Goal: Information Seeking & Learning: Check status

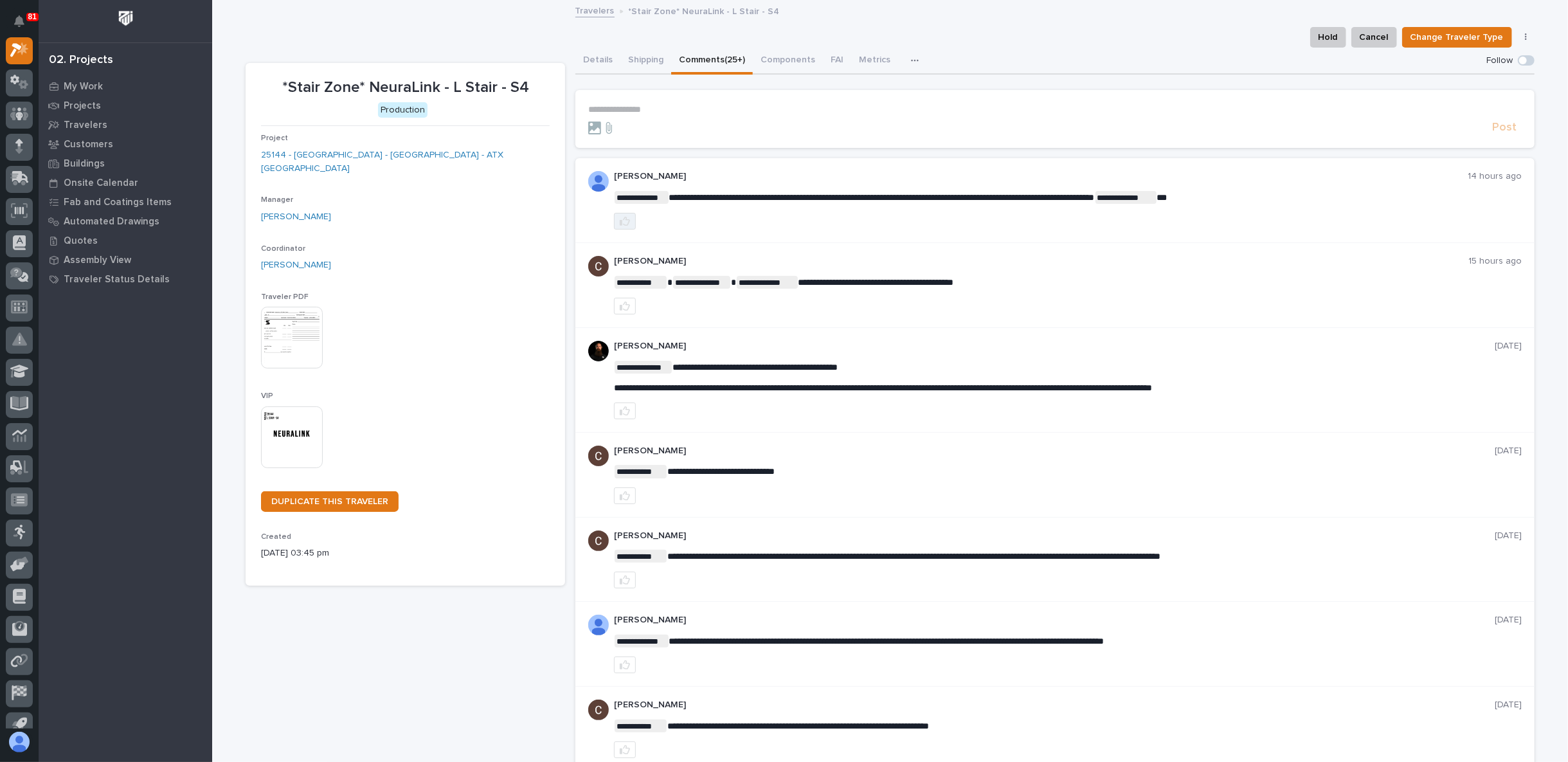
click at [614, 222] on button "button" at bounding box center [625, 221] width 22 height 17
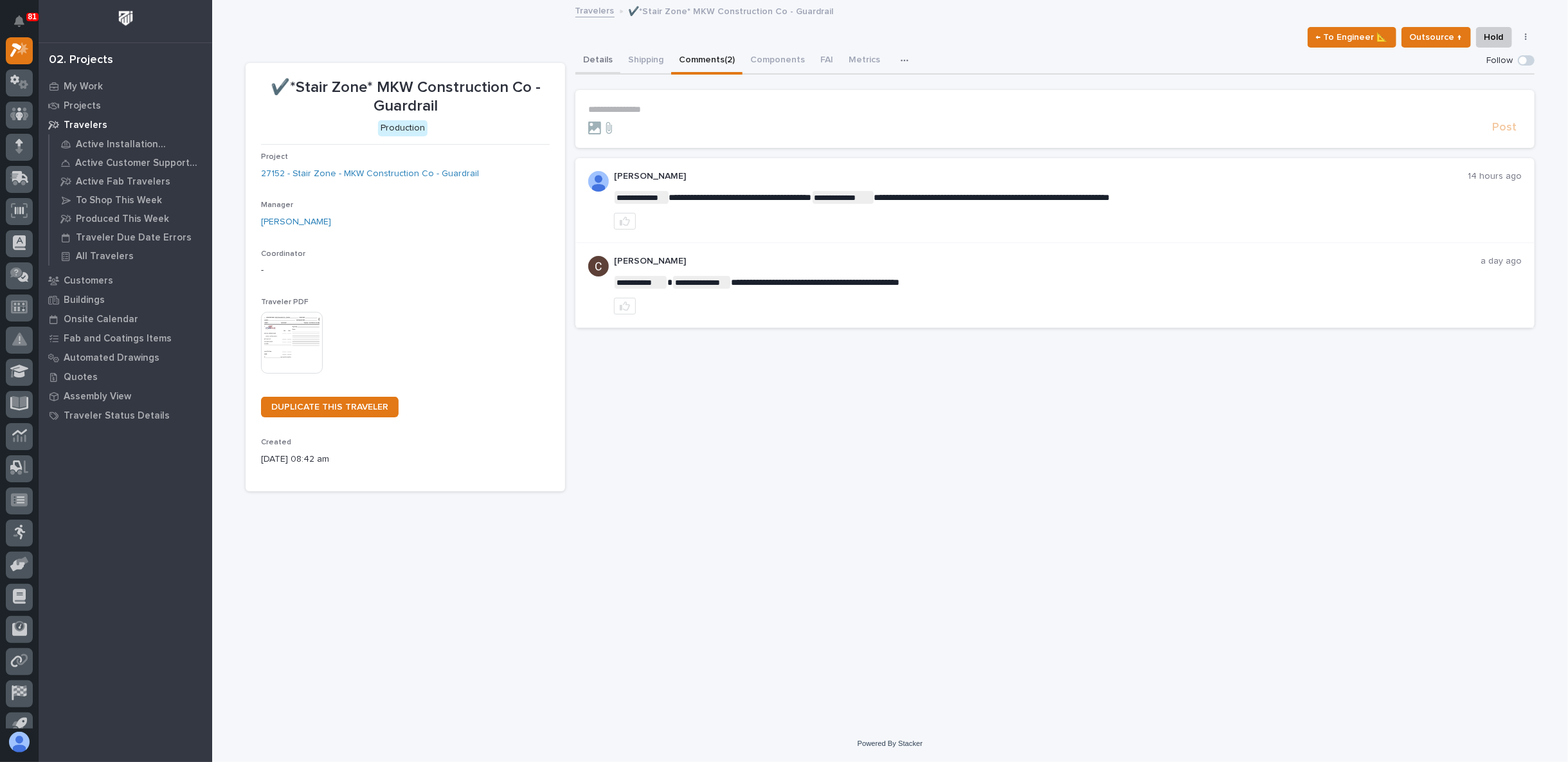
drag, startPoint x: 594, startPoint y: 59, endPoint x: 592, endPoint y: 75, distance: 16.1
click at [594, 59] on button "Details" at bounding box center [597, 61] width 45 height 27
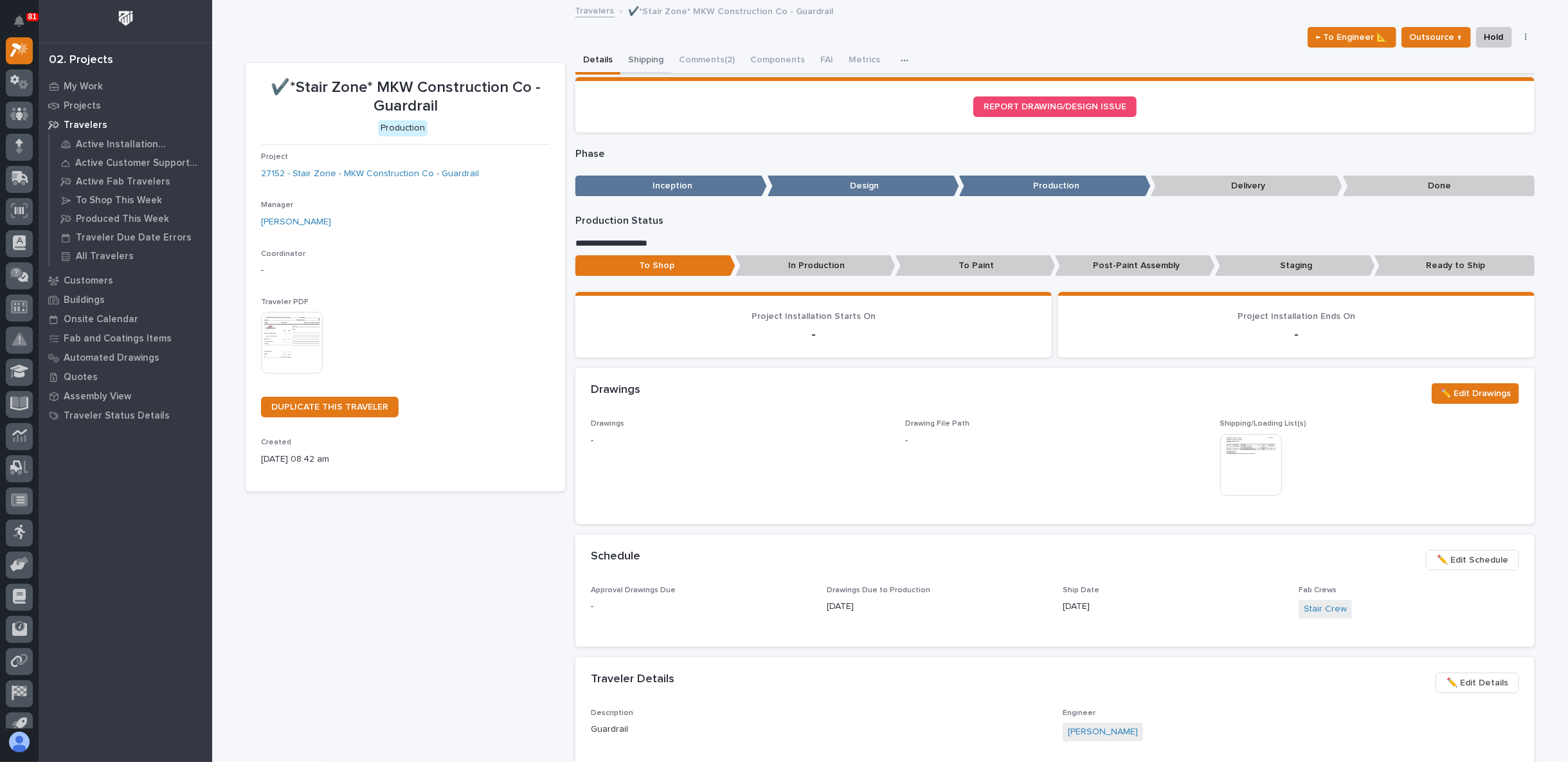
click at [651, 60] on button "Shipping" at bounding box center [645, 61] width 51 height 27
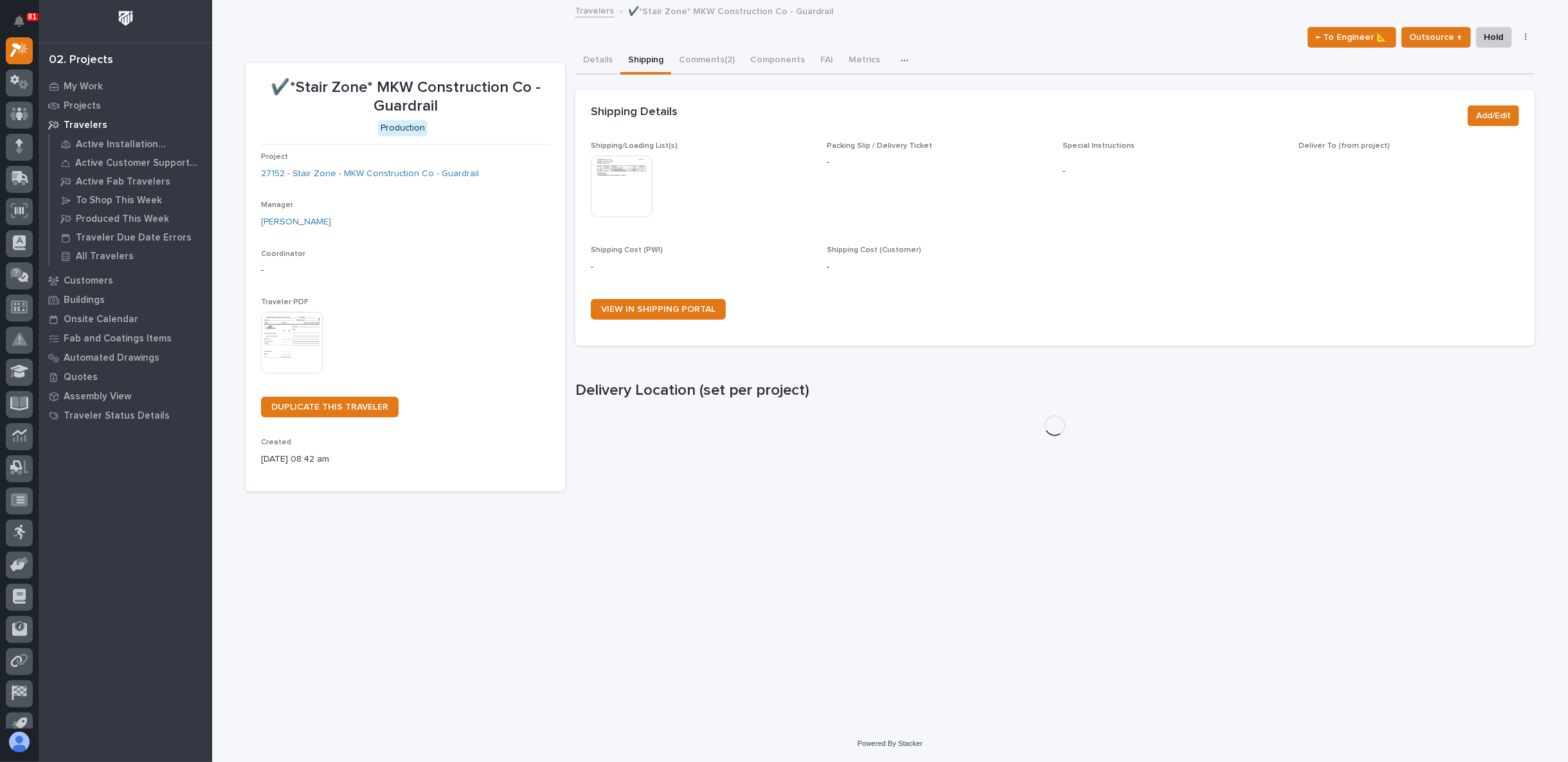
click at [638, 171] on img at bounding box center [622, 186] width 62 height 62
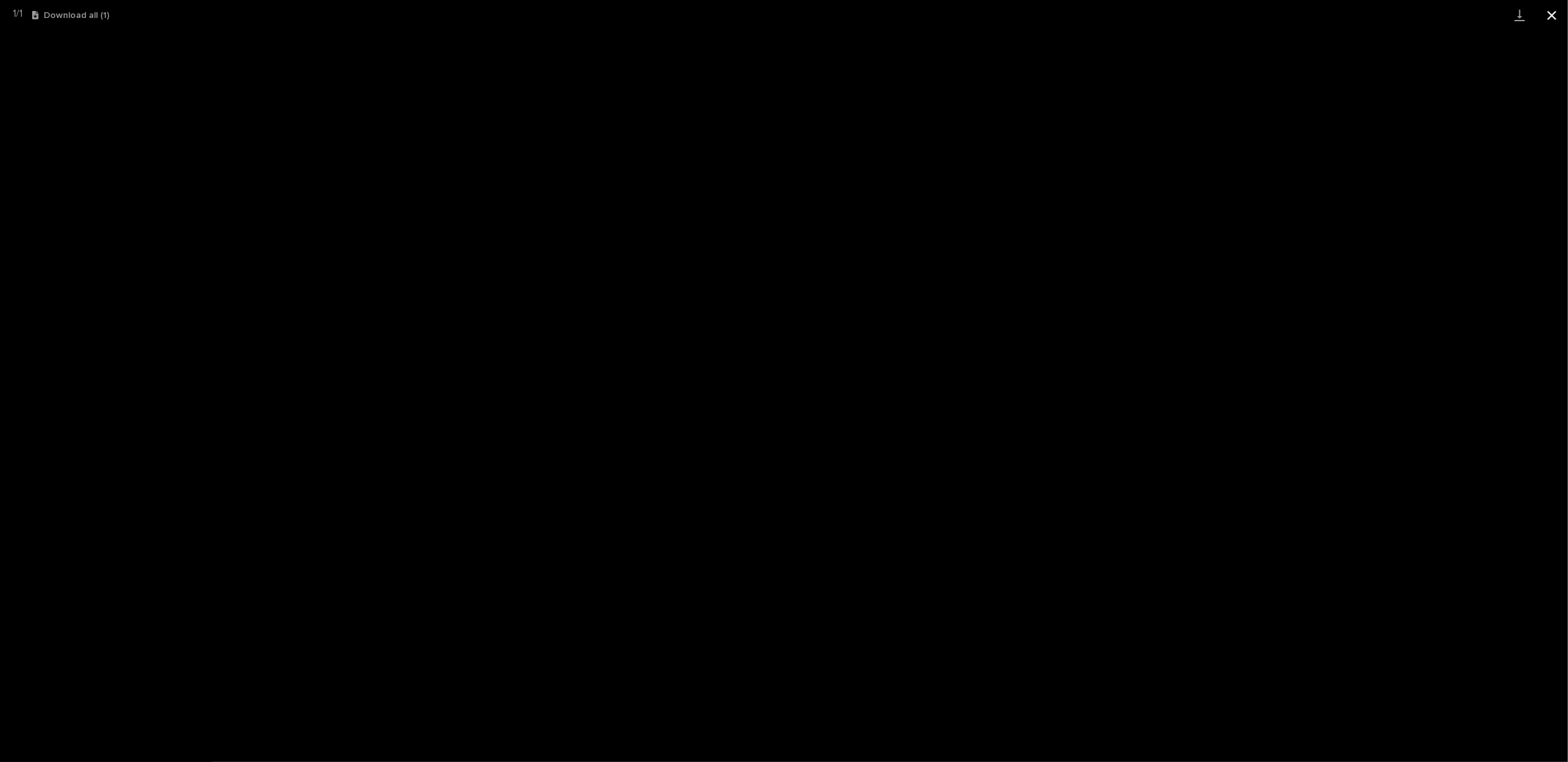
click at [1559, 10] on button "Close gallery" at bounding box center [1552, 15] width 32 height 30
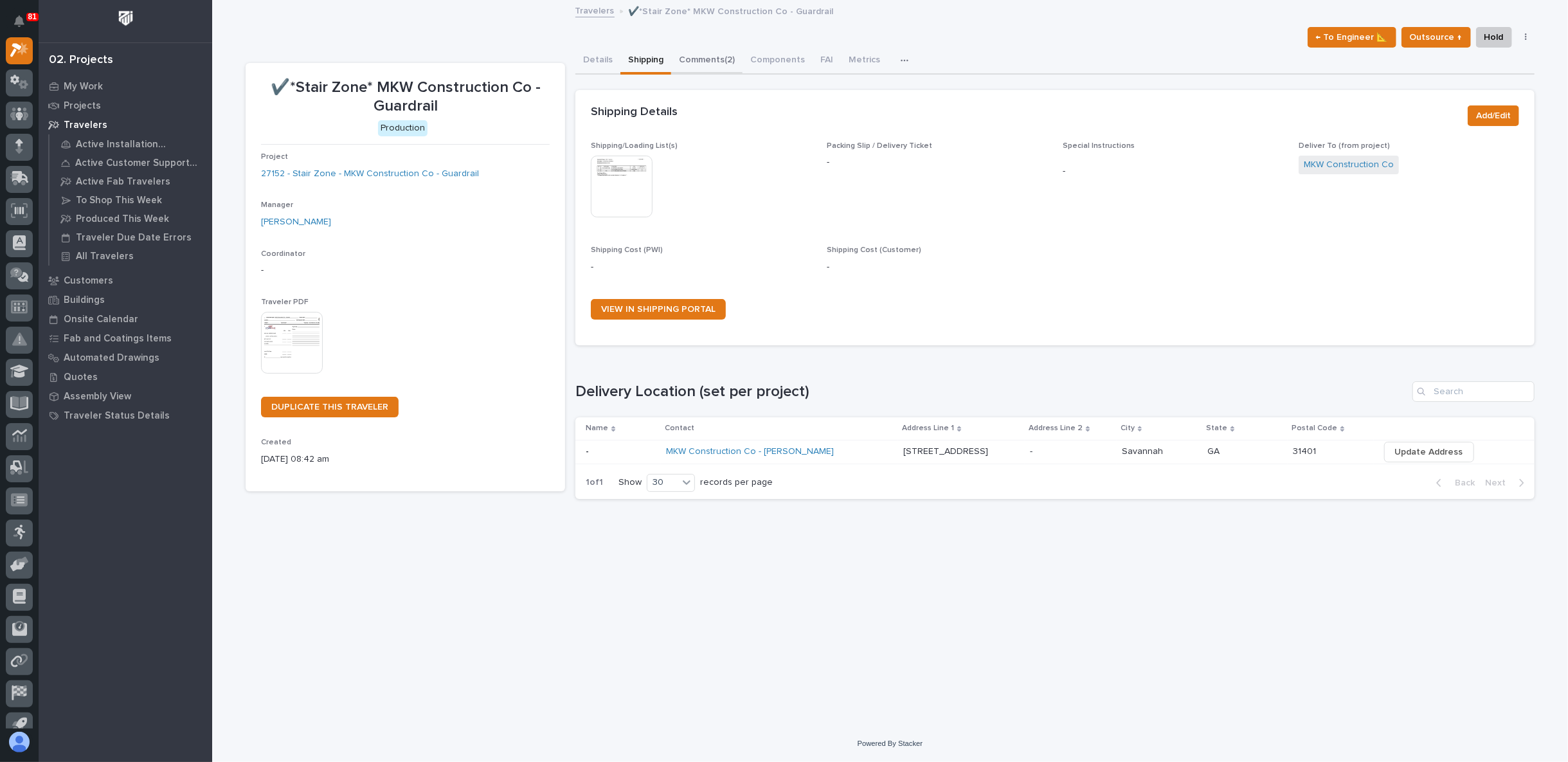
click at [708, 59] on button "Comments (2)" at bounding box center [707, 61] width 71 height 27
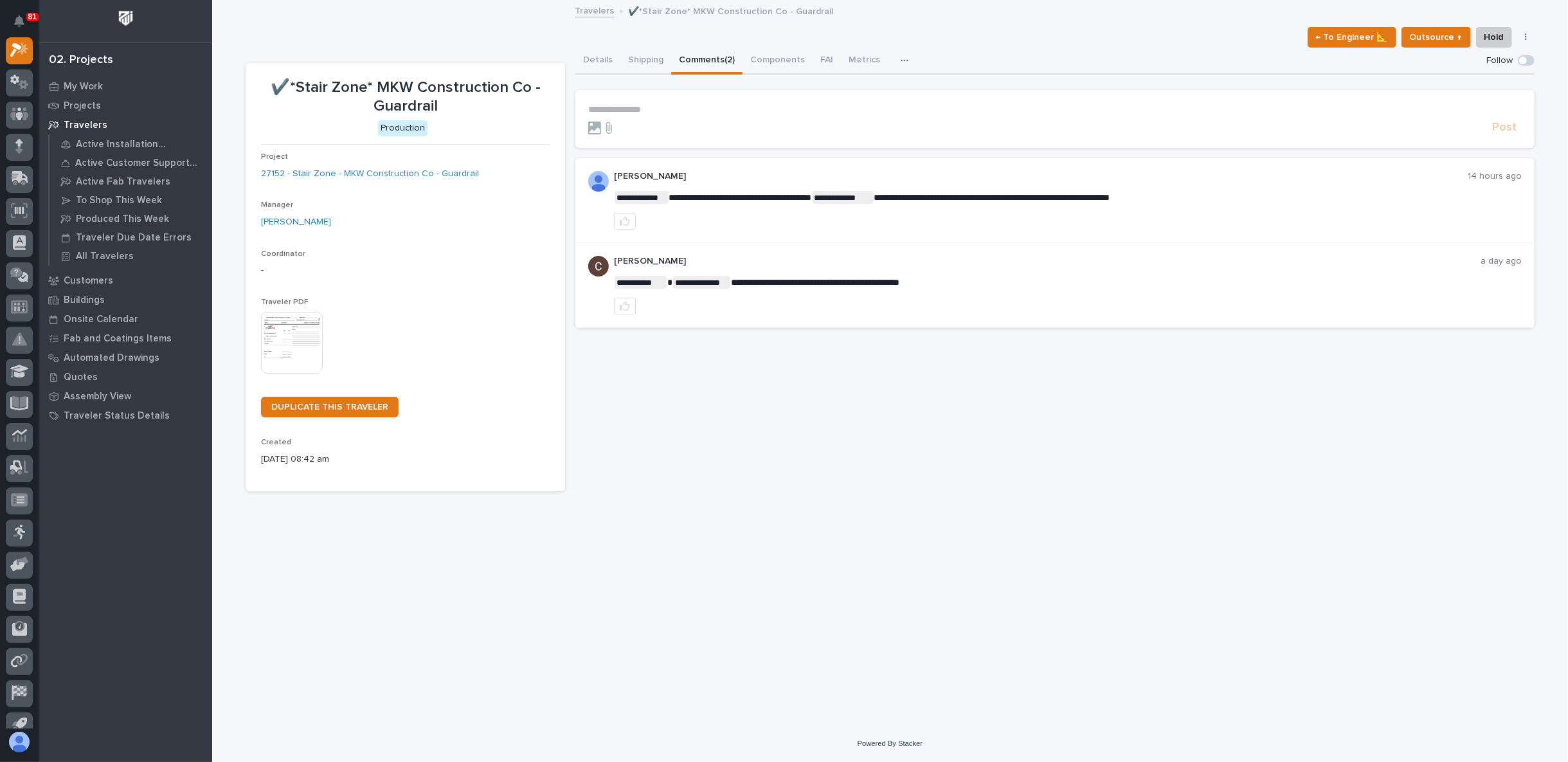
click at [621, 111] on p "**********" at bounding box center [1055, 109] width 934 height 11
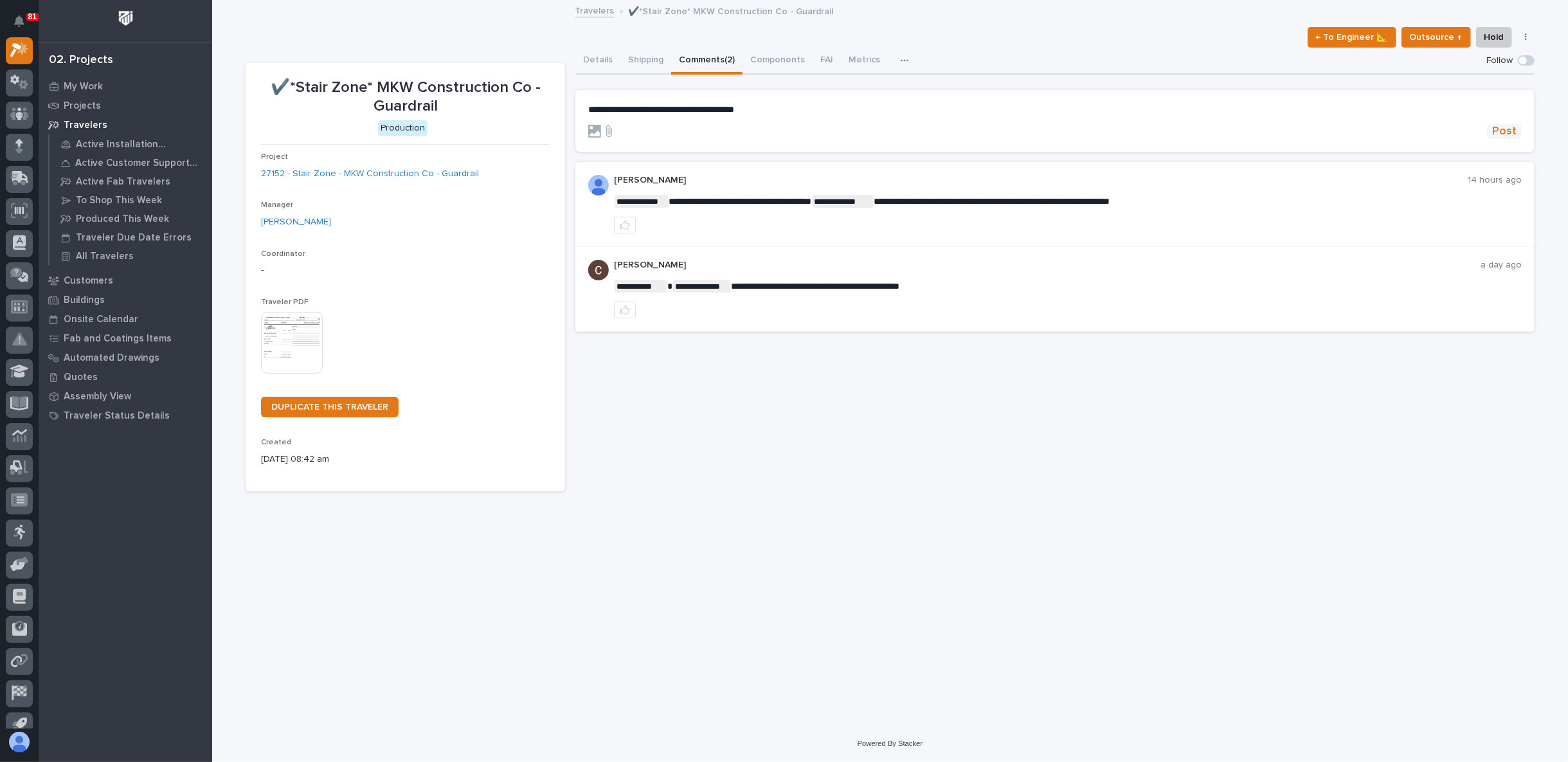
click at [1506, 128] on span "Post" at bounding box center [1504, 131] width 24 height 15
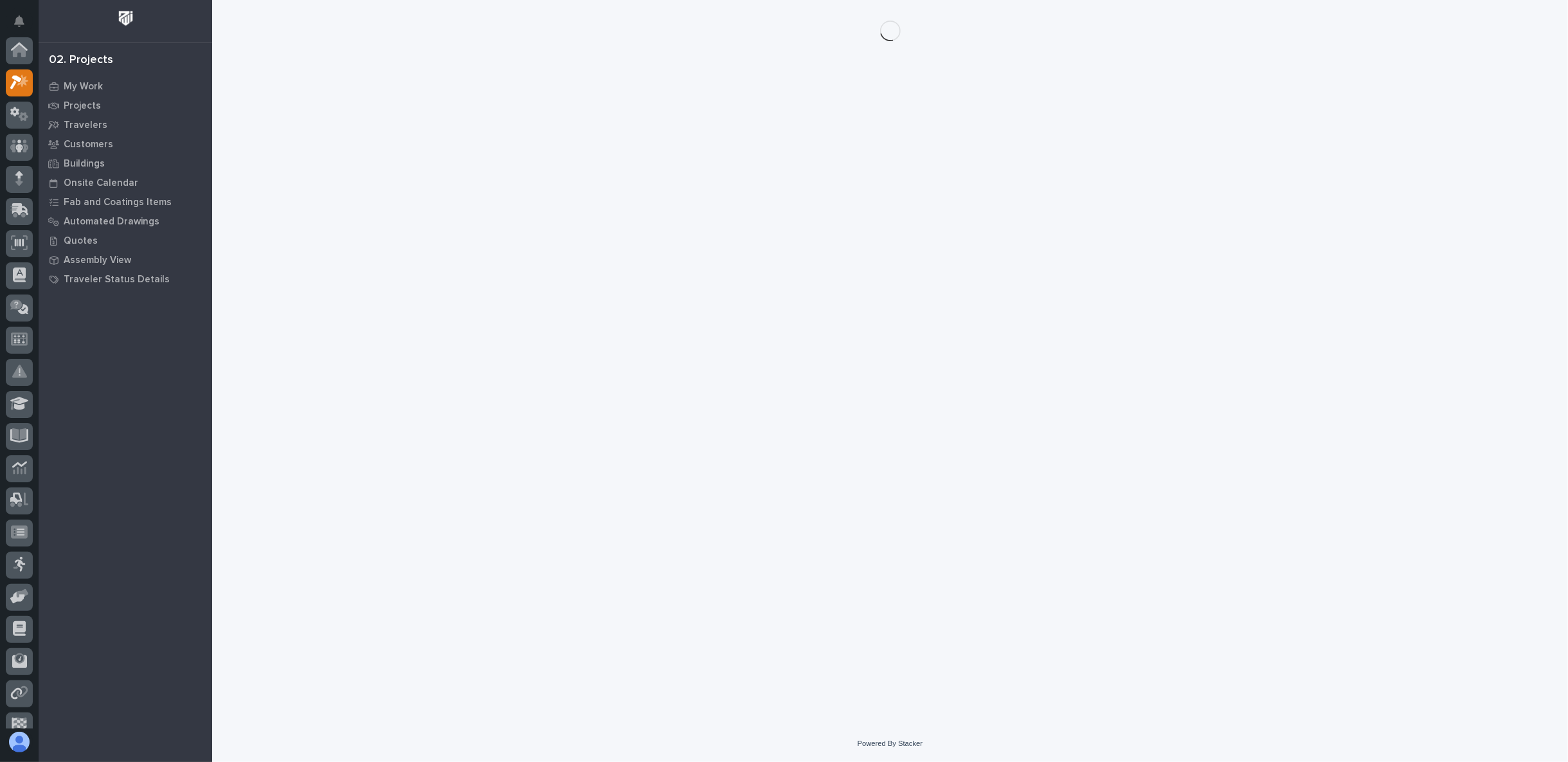
scroll to position [32, 0]
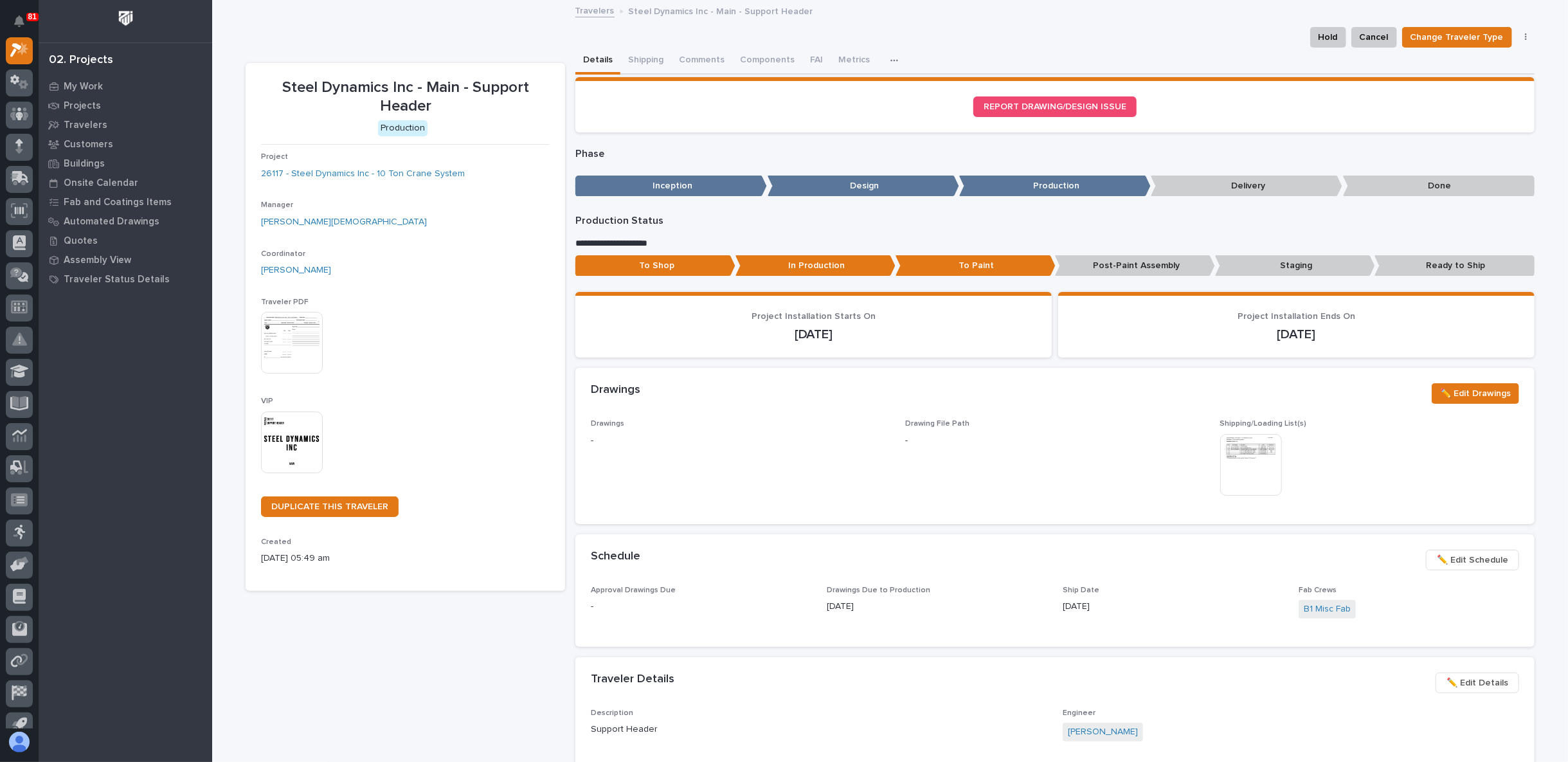
click at [1269, 258] on p "Staging" at bounding box center [1295, 266] width 160 height 21
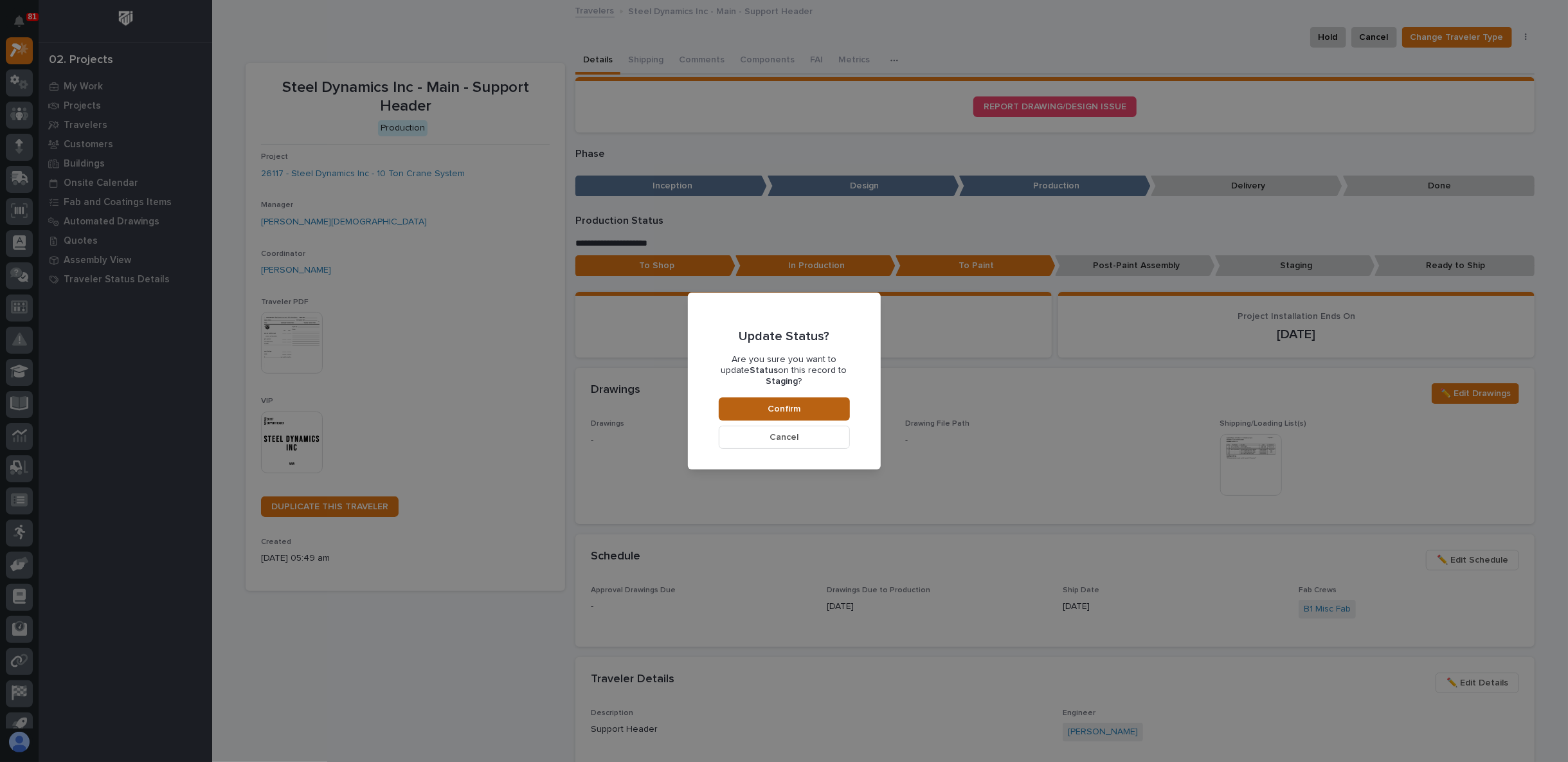
click at [766, 398] on button "Confirm" at bounding box center [784, 408] width 131 height 23
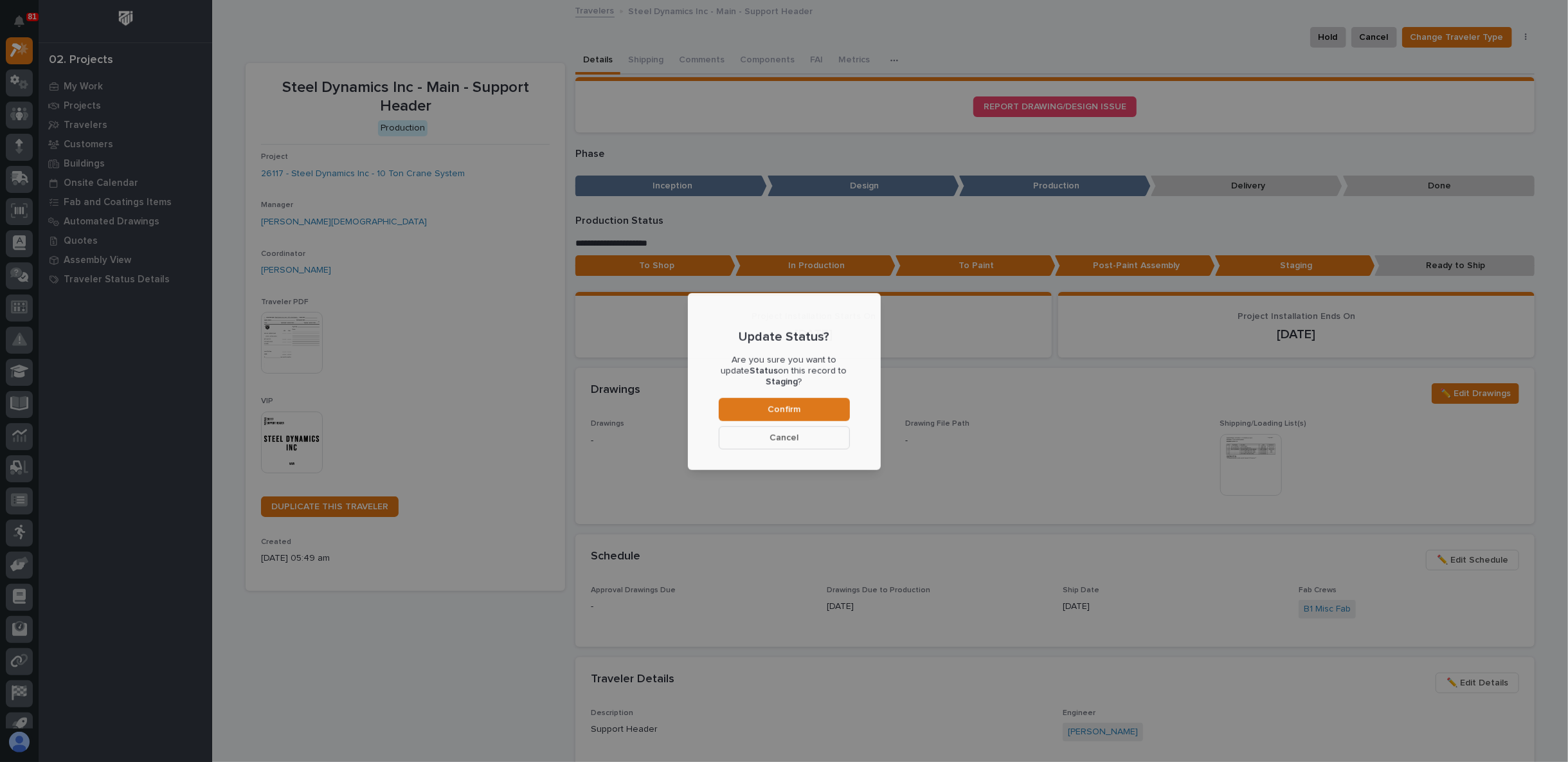
scroll to position [77, 0]
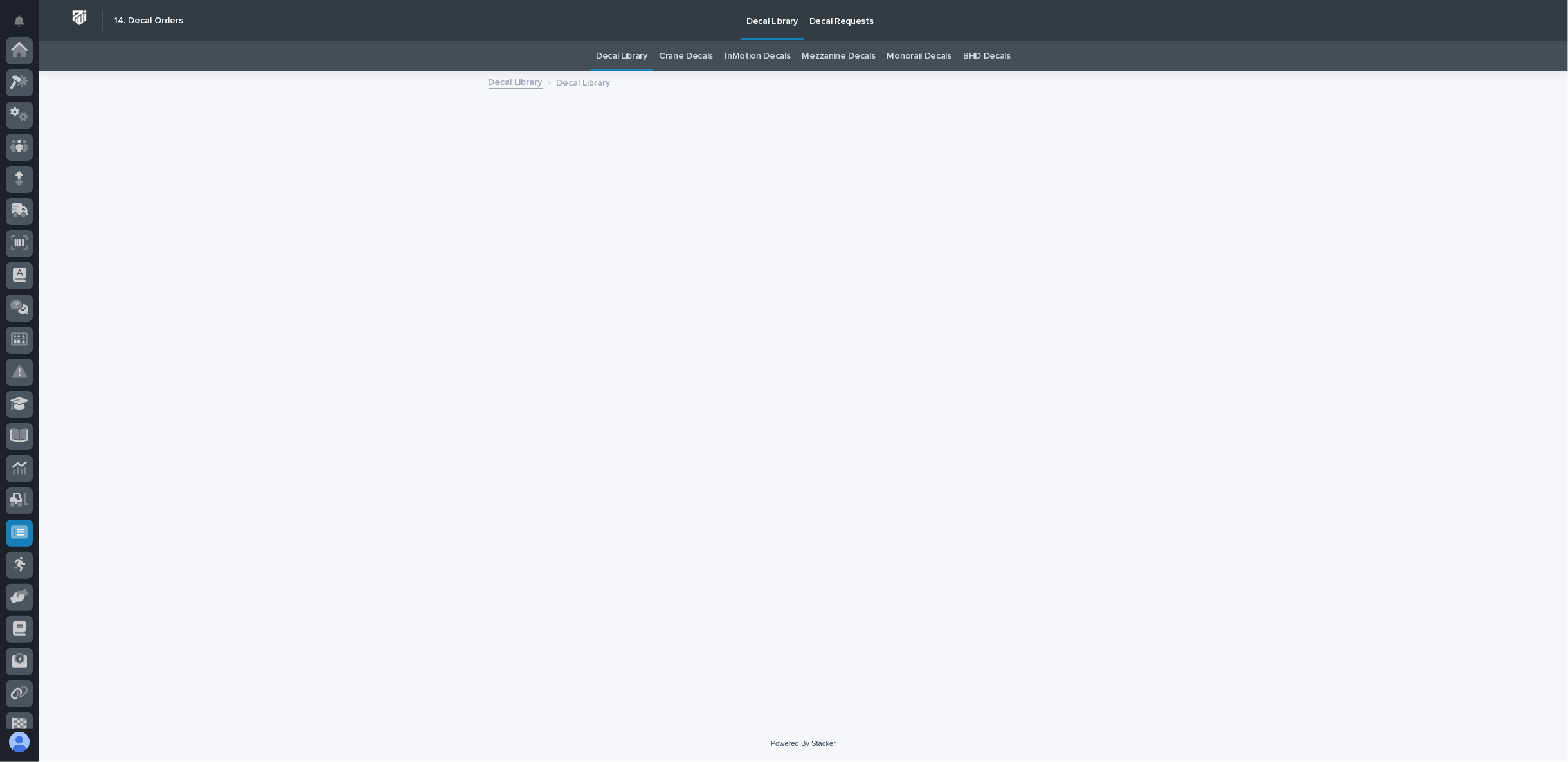
scroll to position [112, 0]
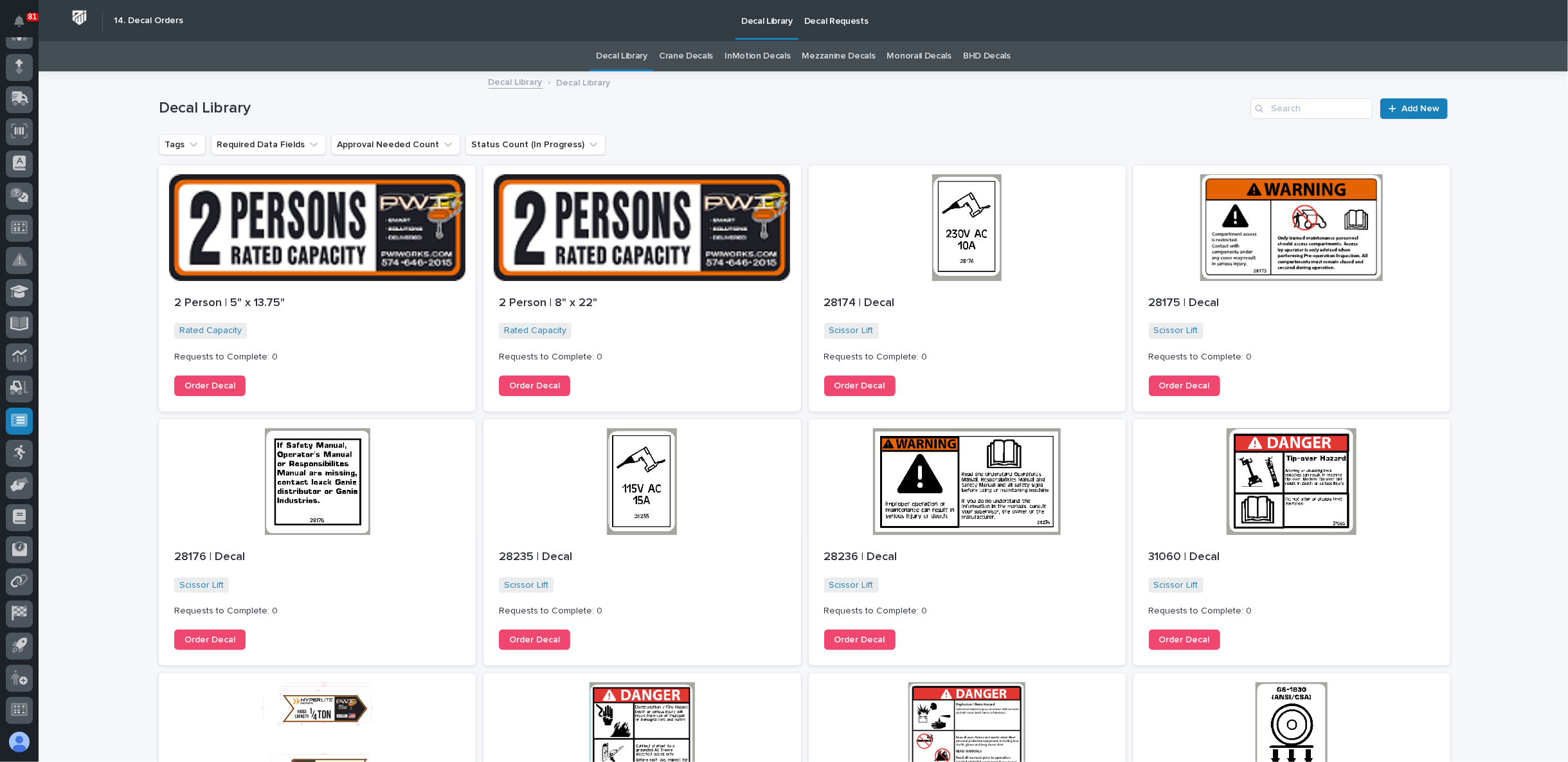
click at [684, 56] on link "Crane Decals" at bounding box center [686, 56] width 54 height 30
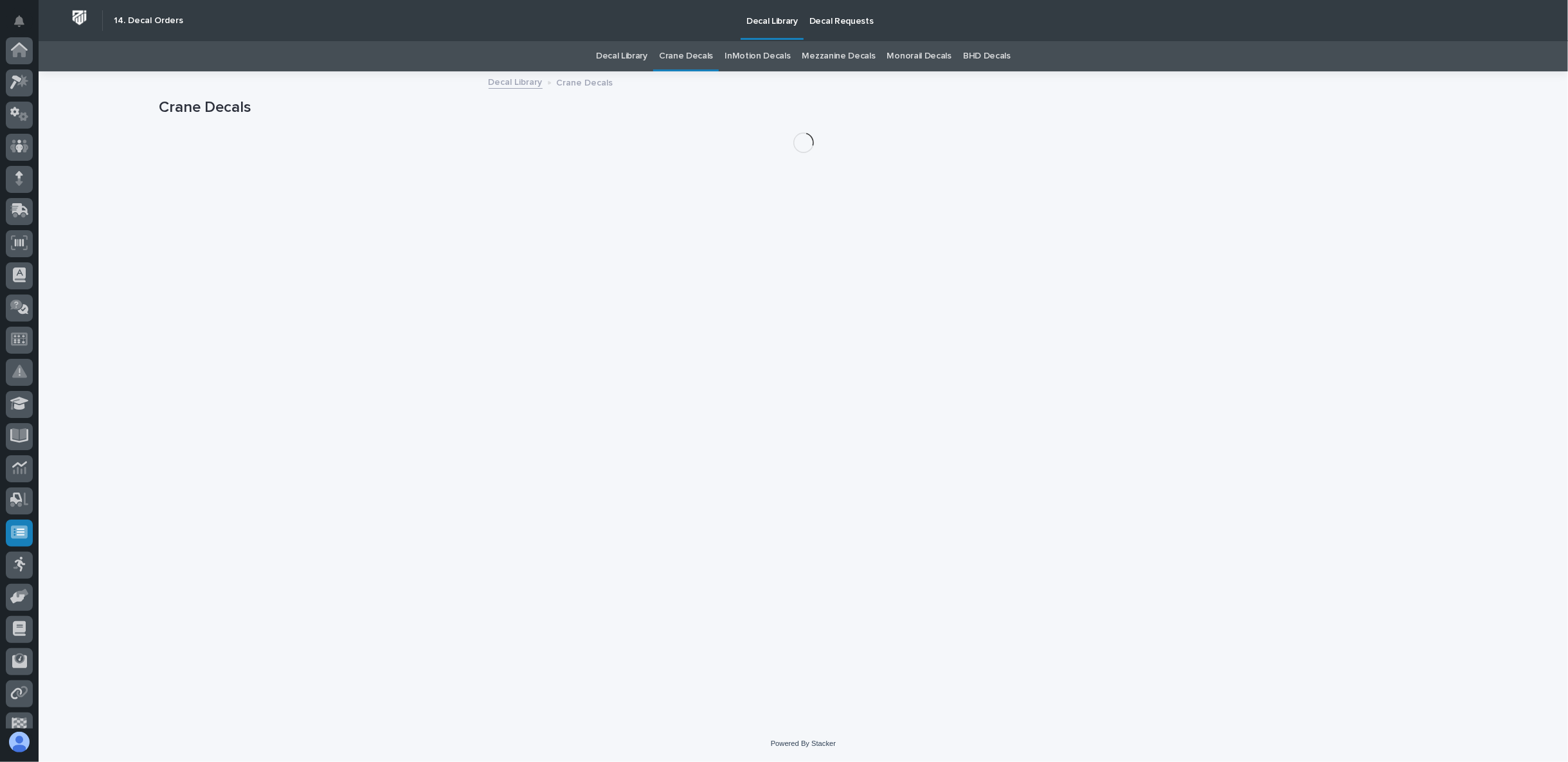
scroll to position [112, 0]
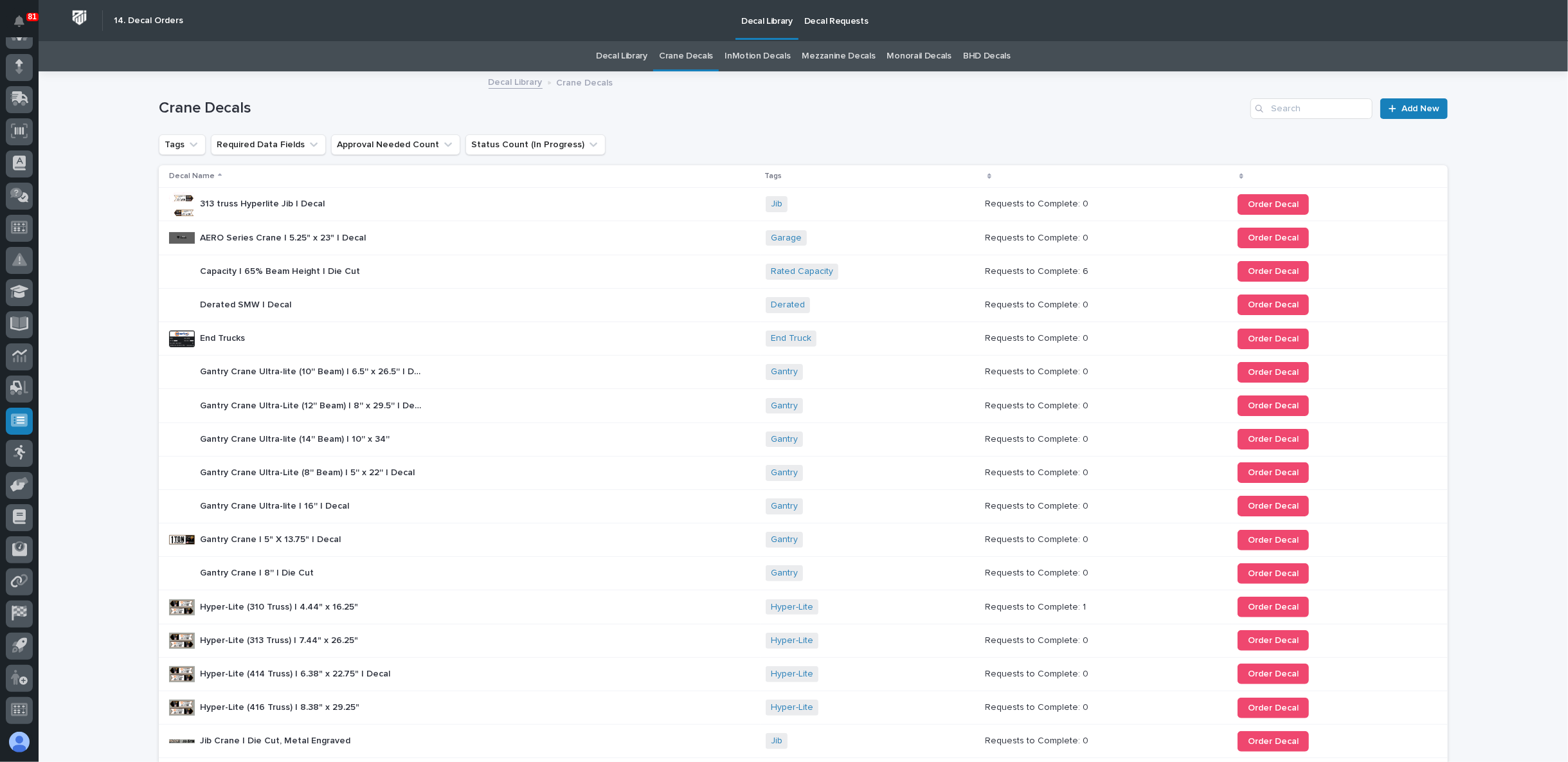
click at [831, 14] on p "Decal Requests" at bounding box center [836, 13] width 64 height 27
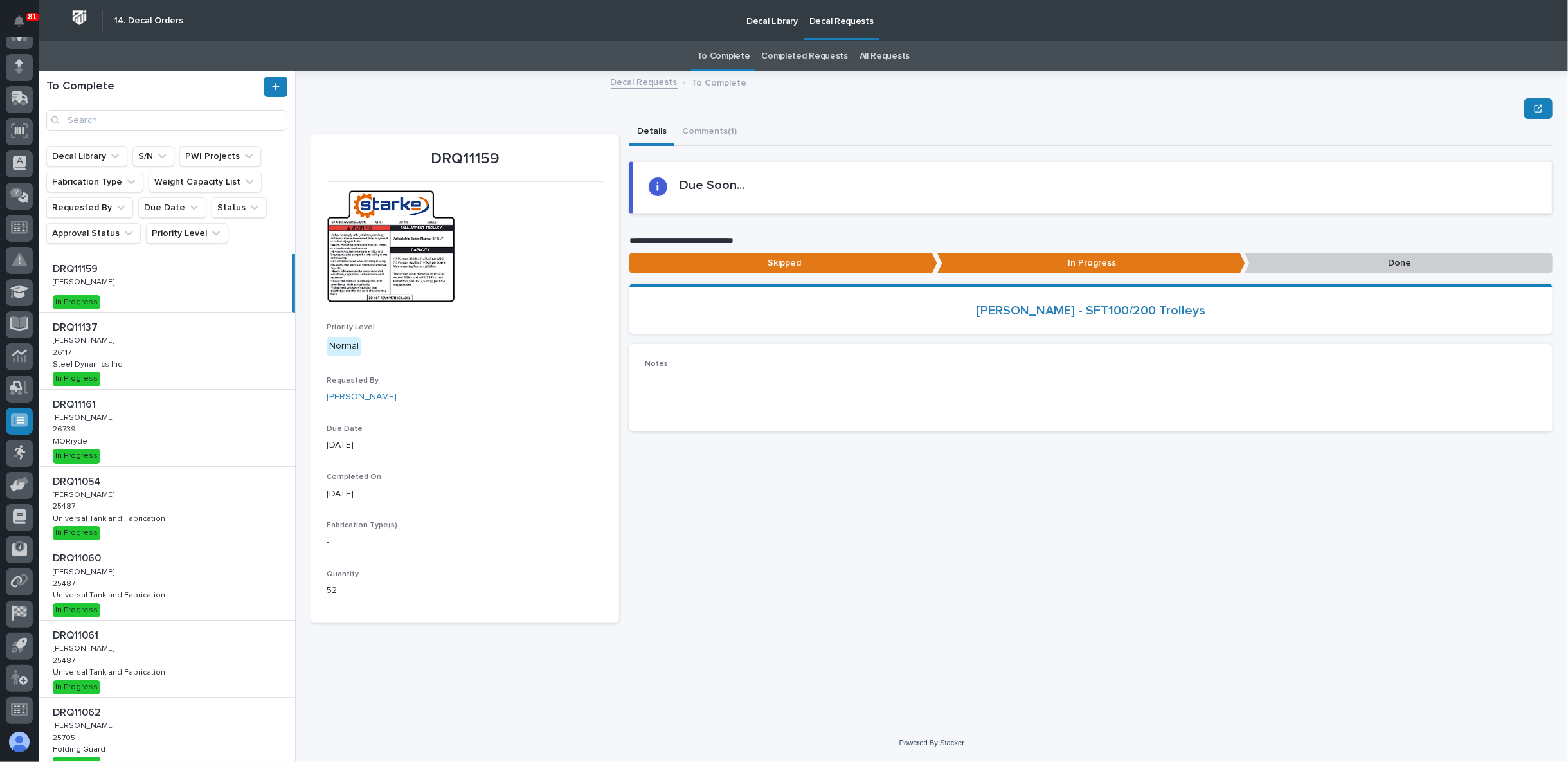
click at [140, 342] on div "DRQ11137 DRQ11137 Adam Yutzy Adam Yutzy 26117 26117 Steel Dynamics Inc Steel Dy…" at bounding box center [167, 350] width 257 height 77
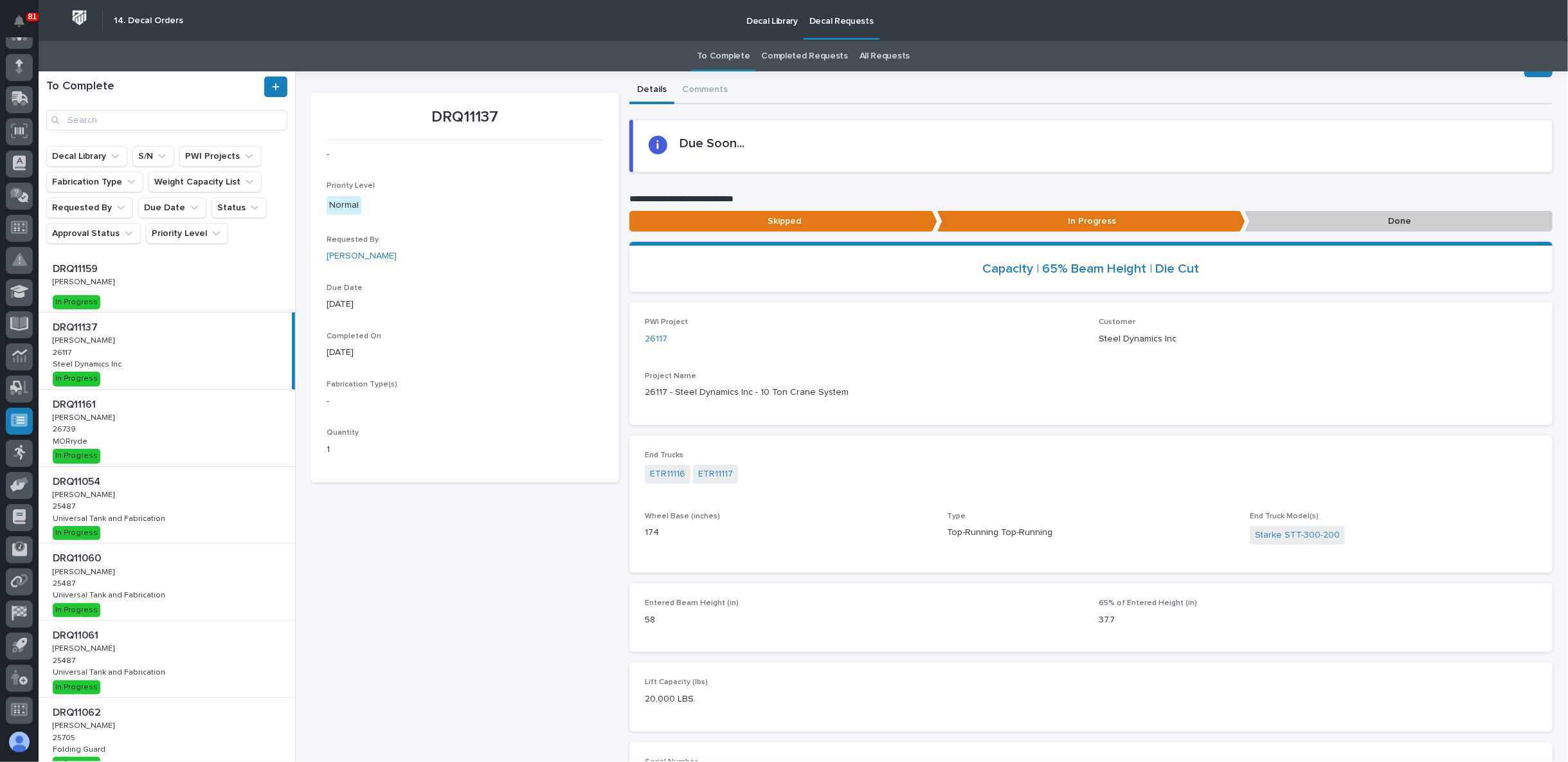
scroll to position [71, 0]
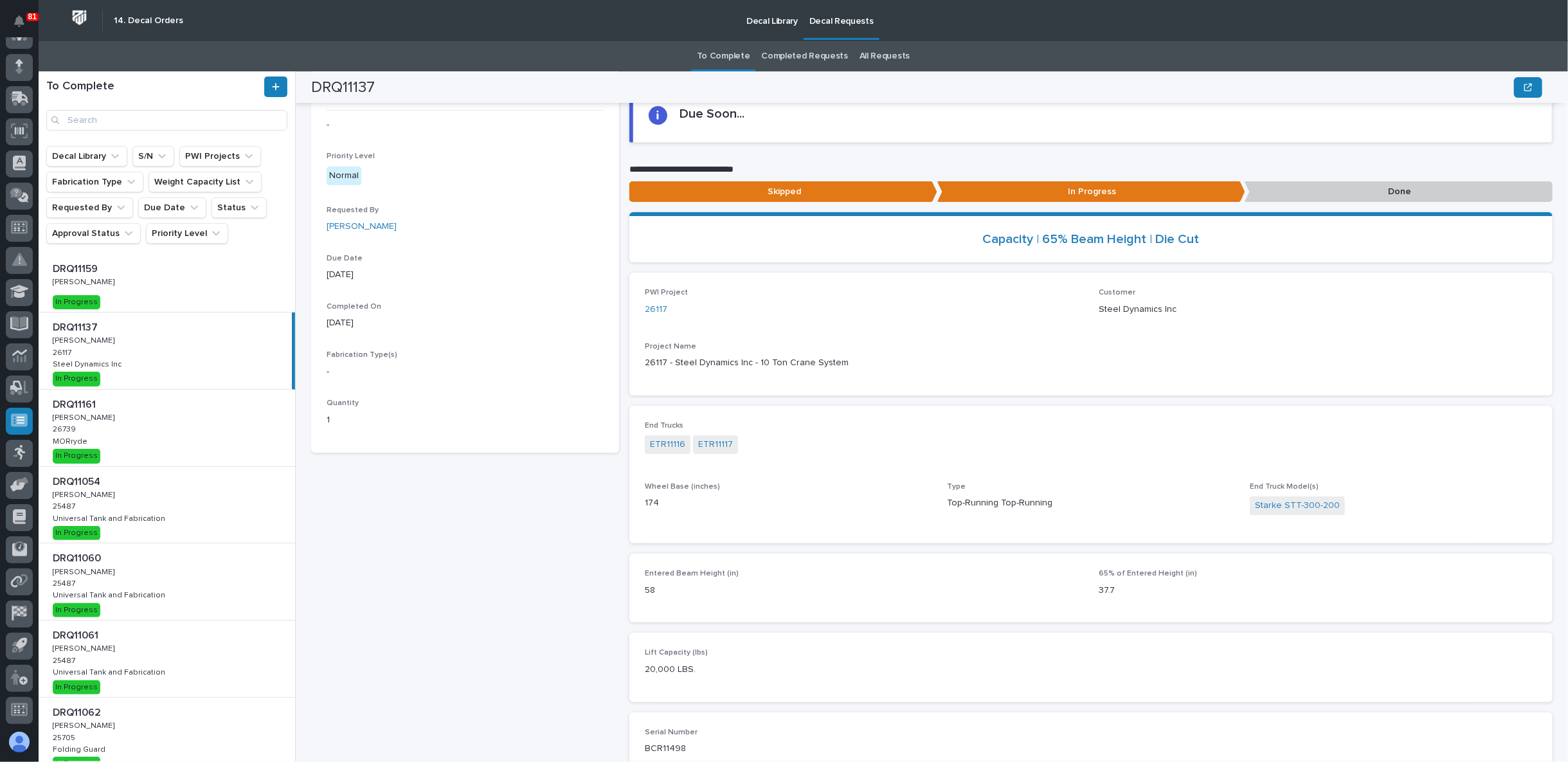
click at [867, 55] on link "All Requests" at bounding box center [885, 56] width 50 height 30
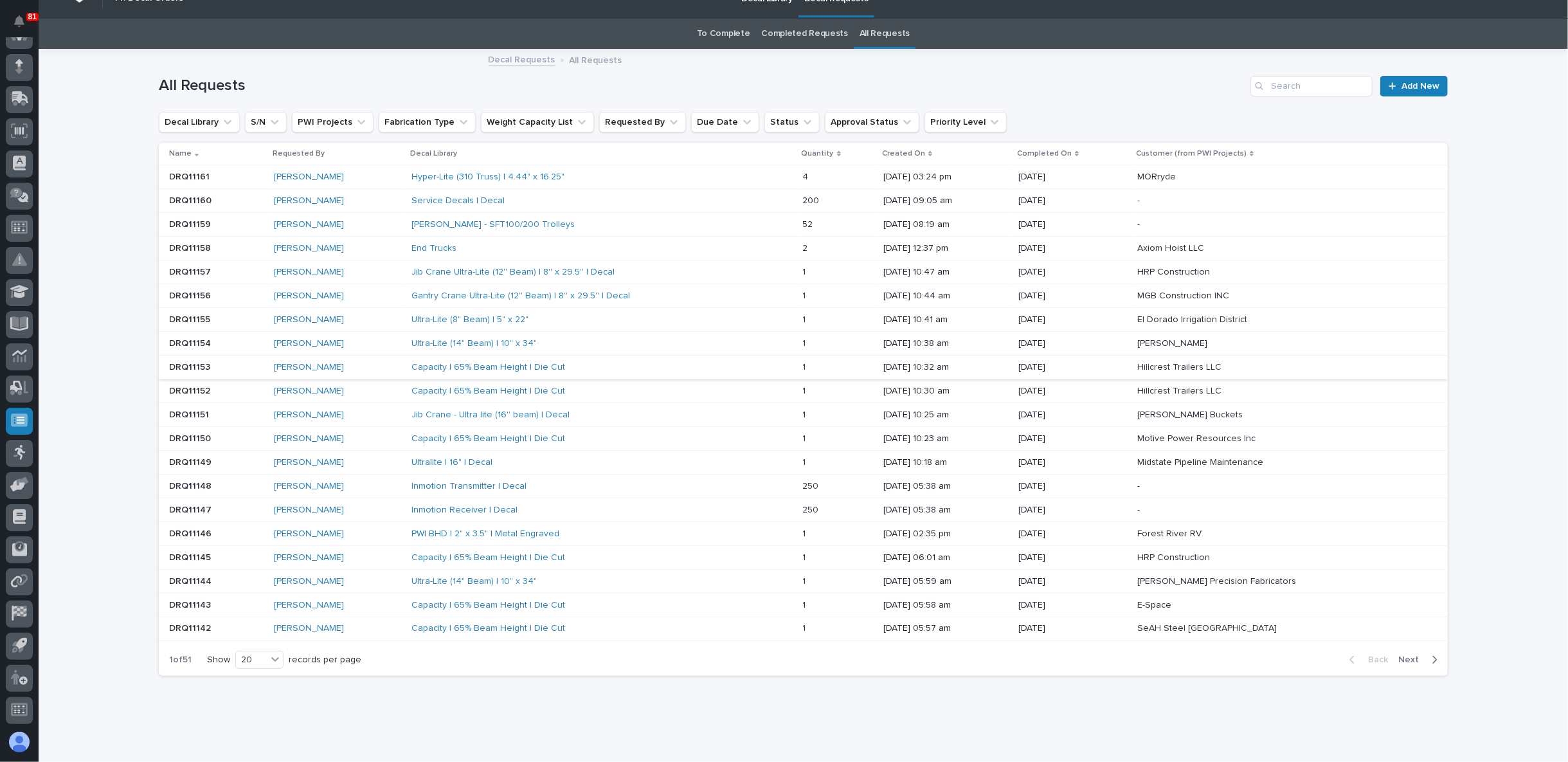
scroll to position [42, 0]
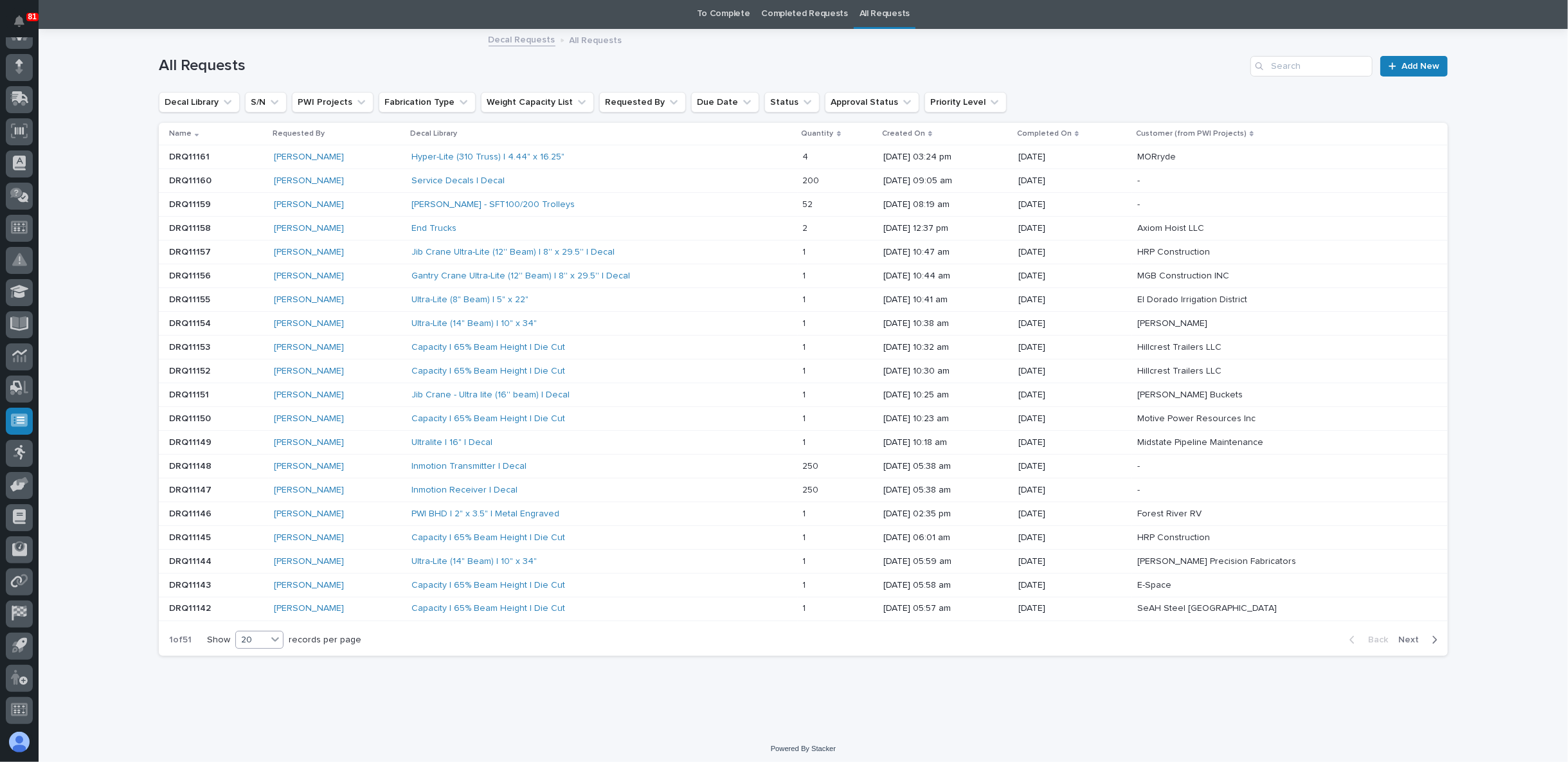
click at [271, 633] on icon at bounding box center [275, 639] width 13 height 13
click at [260, 680] on div "30" at bounding box center [255, 682] width 47 height 15
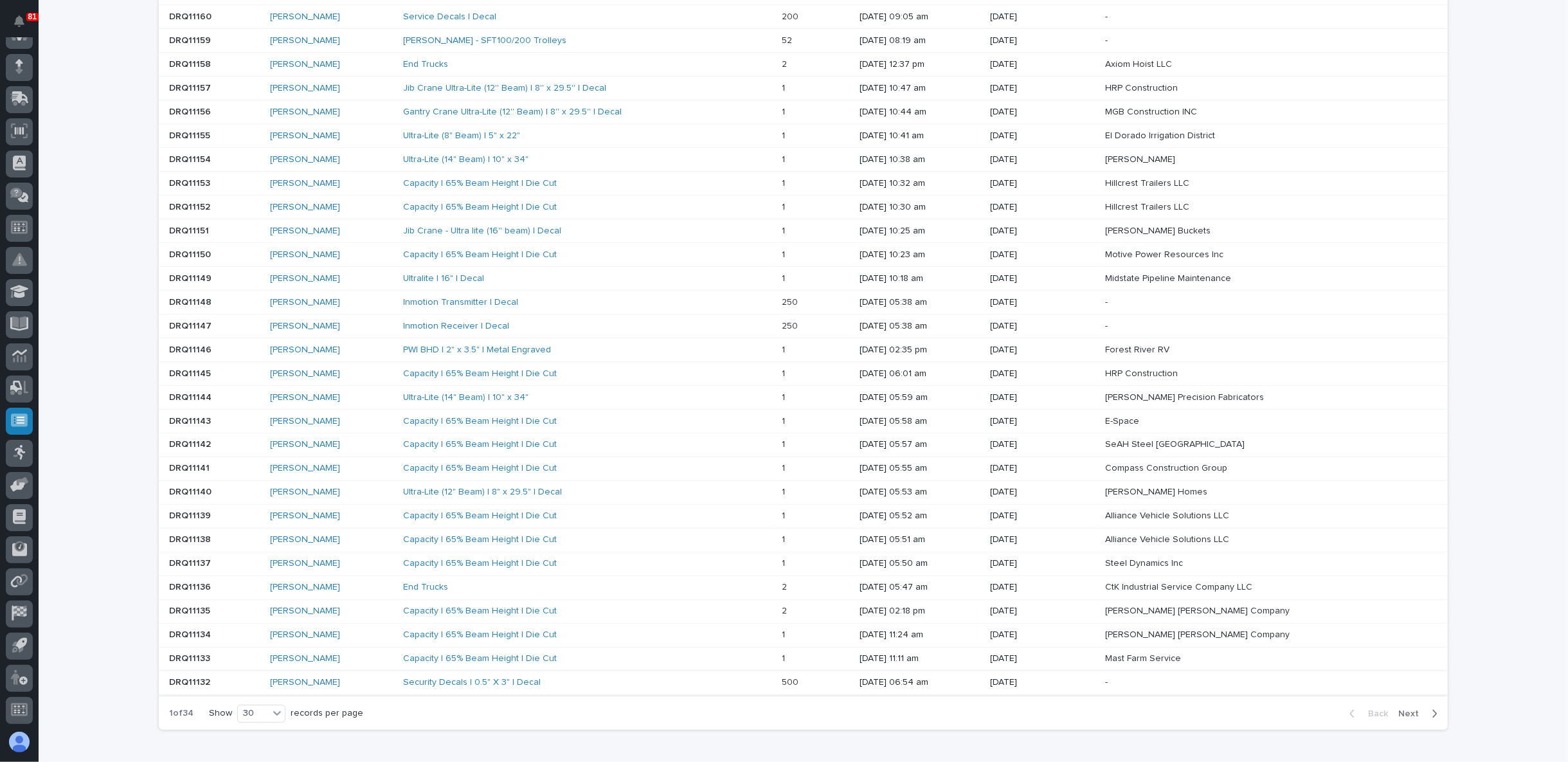
scroll to position [278, 0]
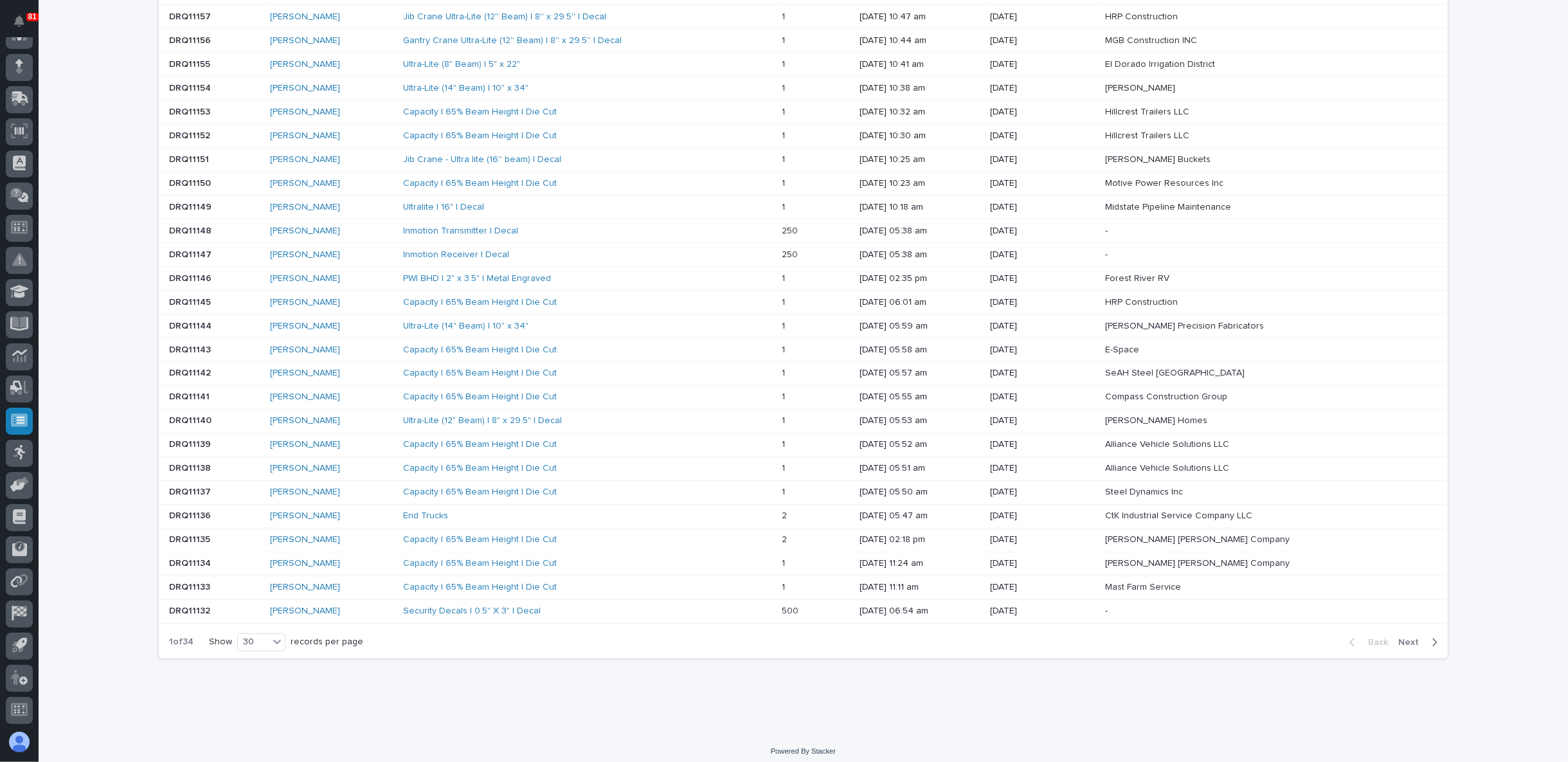
click at [1413, 637] on span "Next" at bounding box center [1412, 642] width 28 height 12
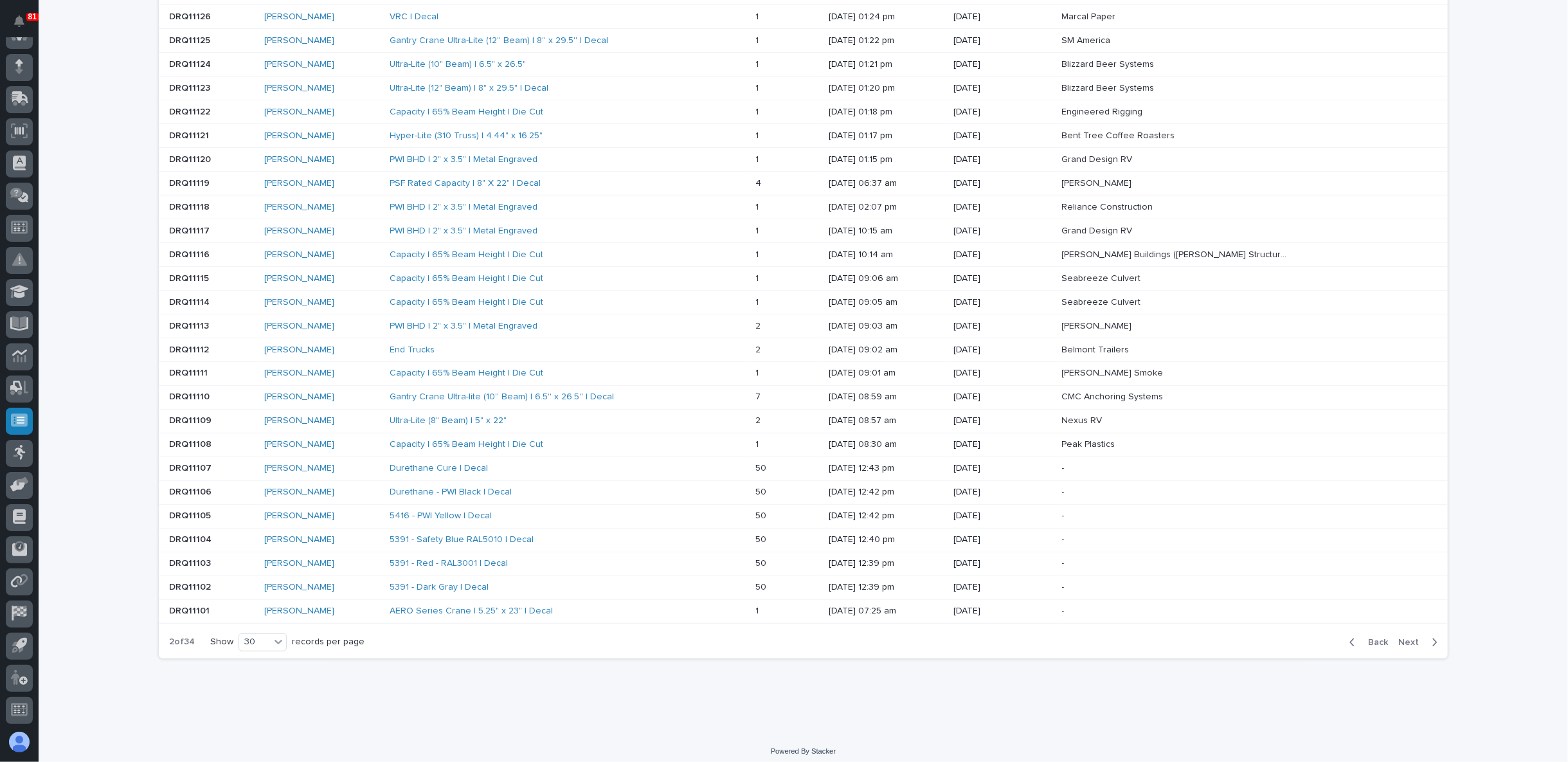
click at [1398, 637] on span "Next" at bounding box center [1412, 642] width 28 height 12
click at [1406, 637] on span "Next" at bounding box center [1412, 642] width 28 height 12
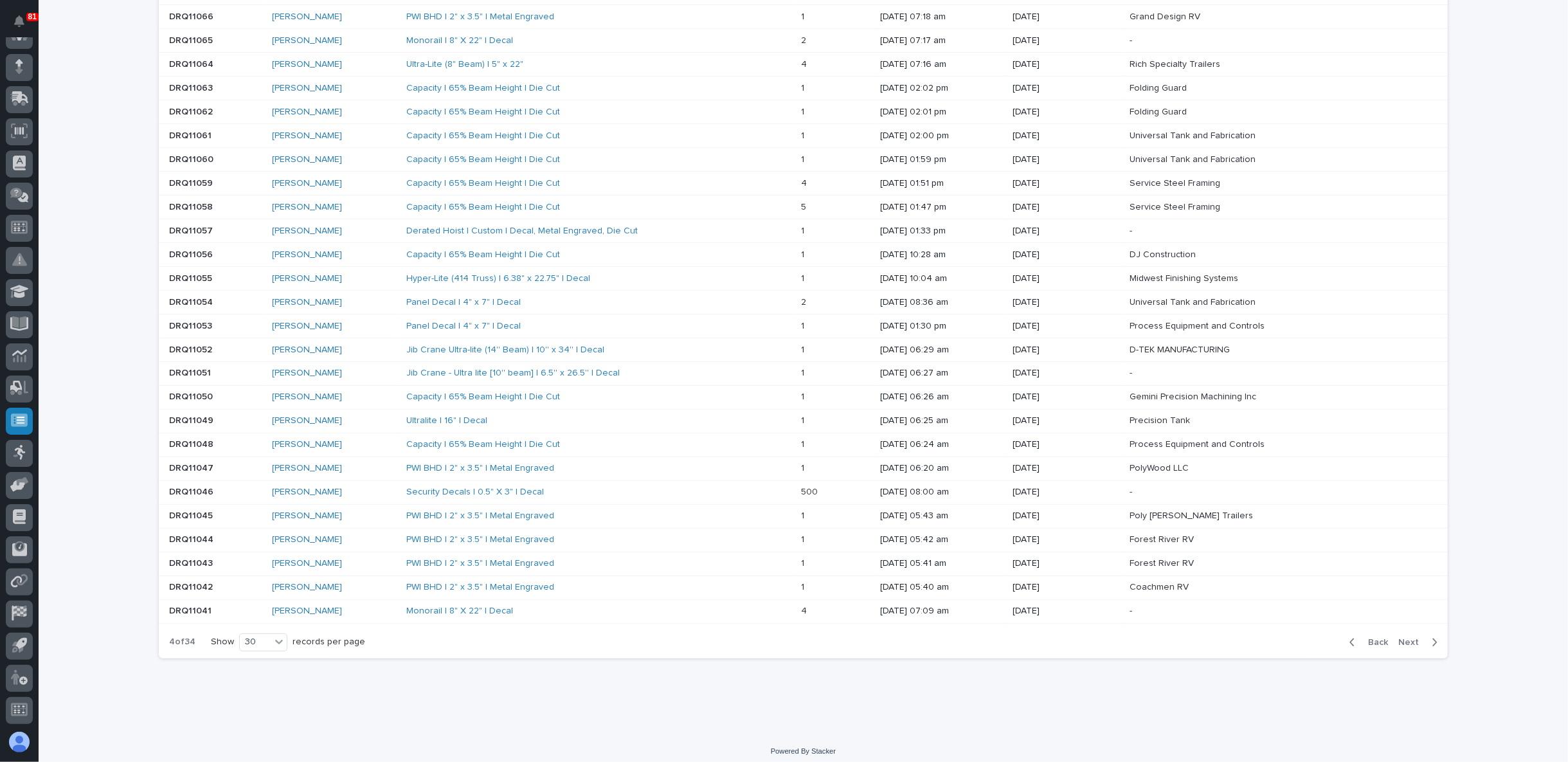
click at [1394, 637] on button "Next" at bounding box center [1421, 642] width 55 height 12
click at [1416, 637] on span "Next" at bounding box center [1412, 642] width 28 height 12
click at [1409, 637] on span "Next" at bounding box center [1412, 642] width 28 height 12
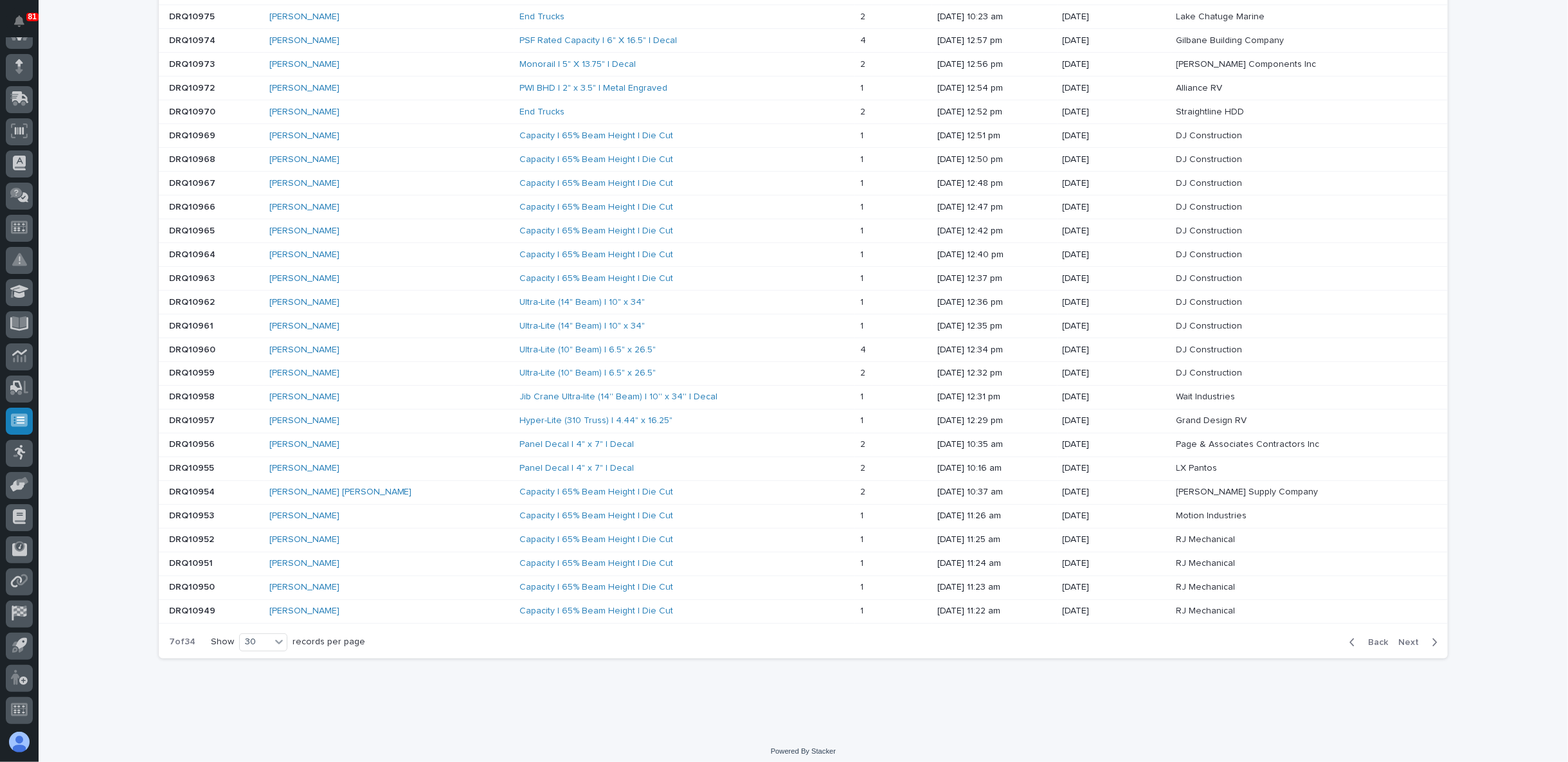
click at [1400, 637] on span "Next" at bounding box center [1412, 642] width 28 height 12
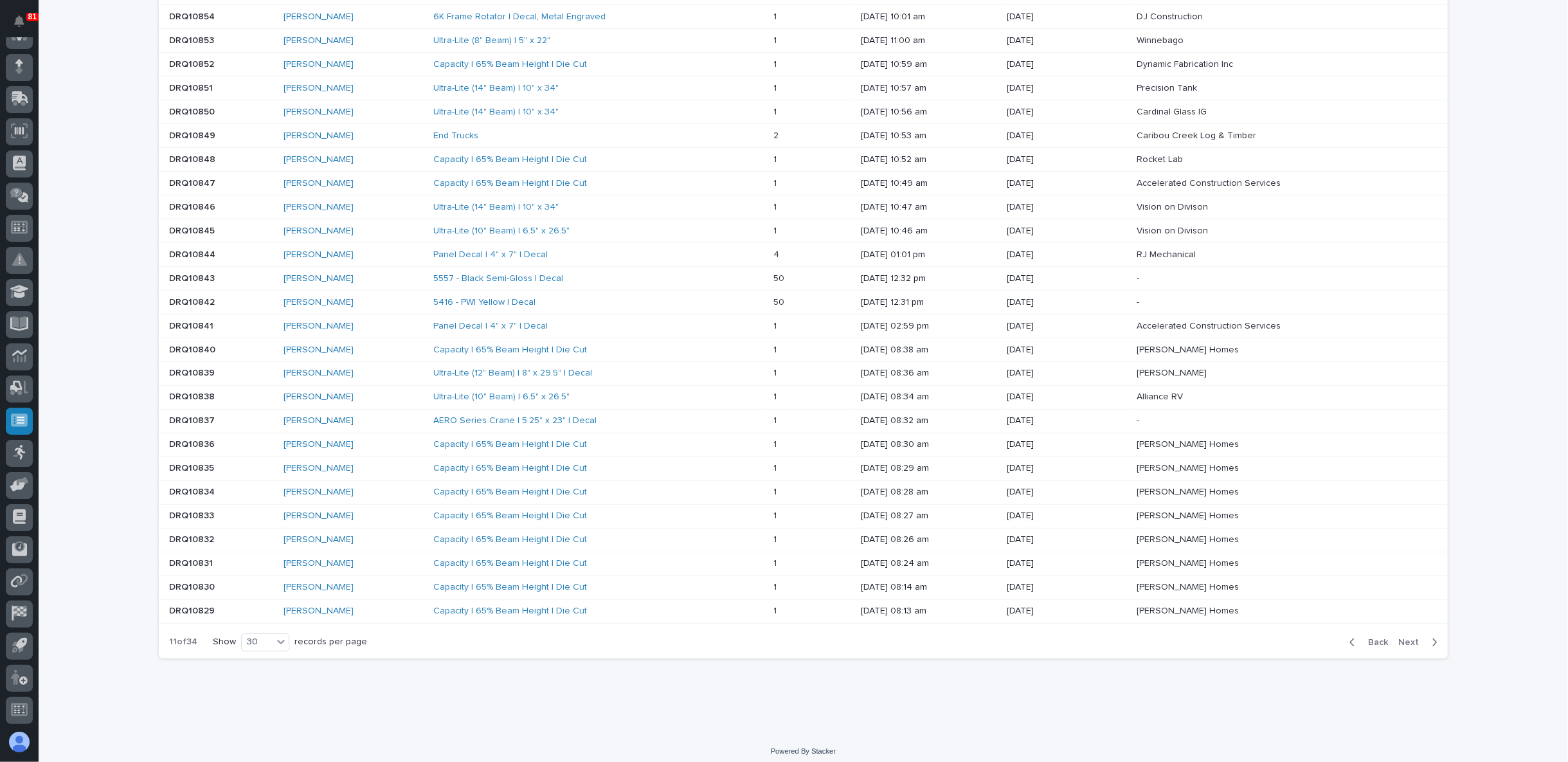
click at [1403, 637] on span "Next" at bounding box center [1412, 642] width 28 height 12
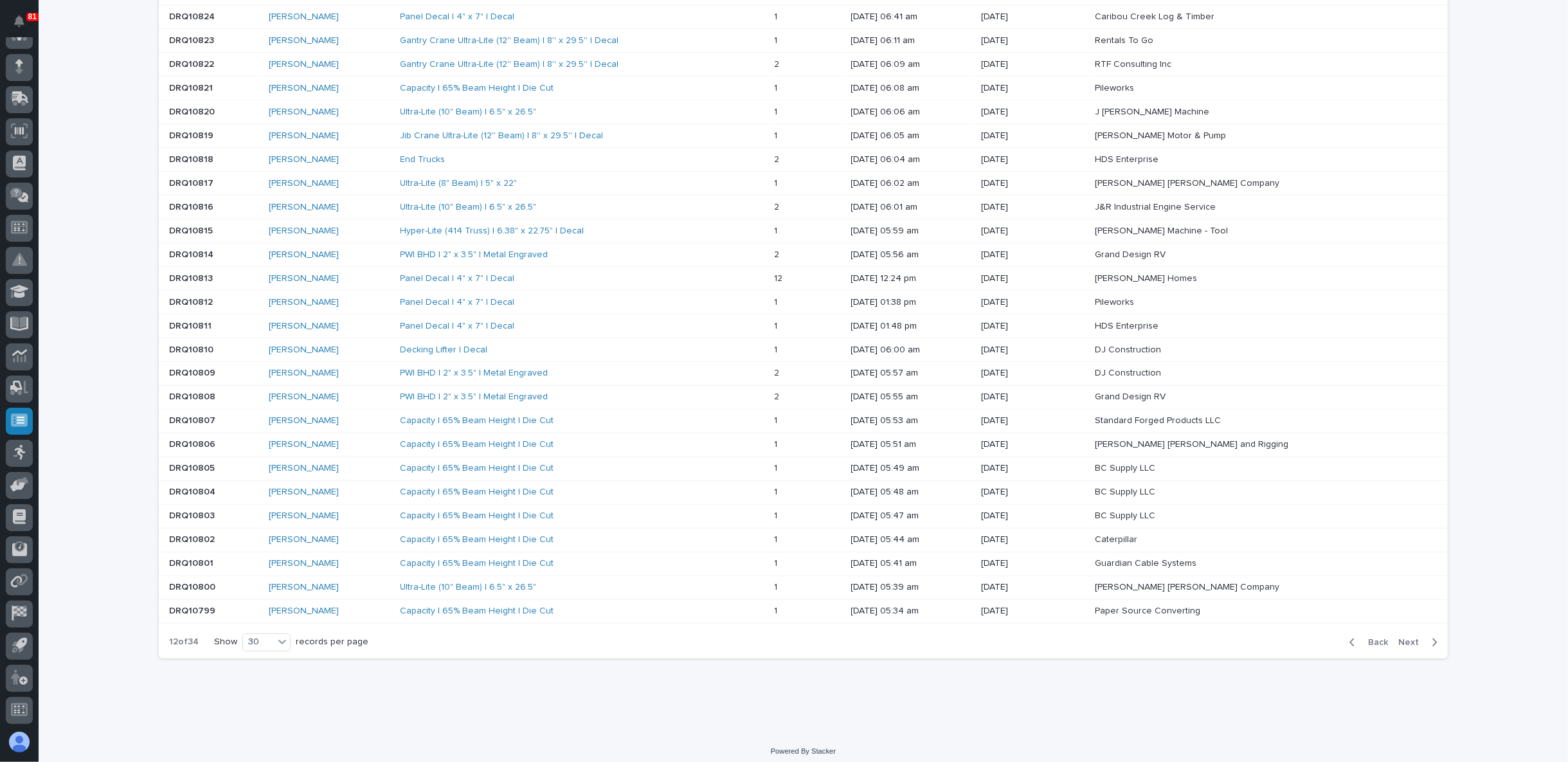
click at [1405, 637] on span "Next" at bounding box center [1412, 642] width 28 height 12
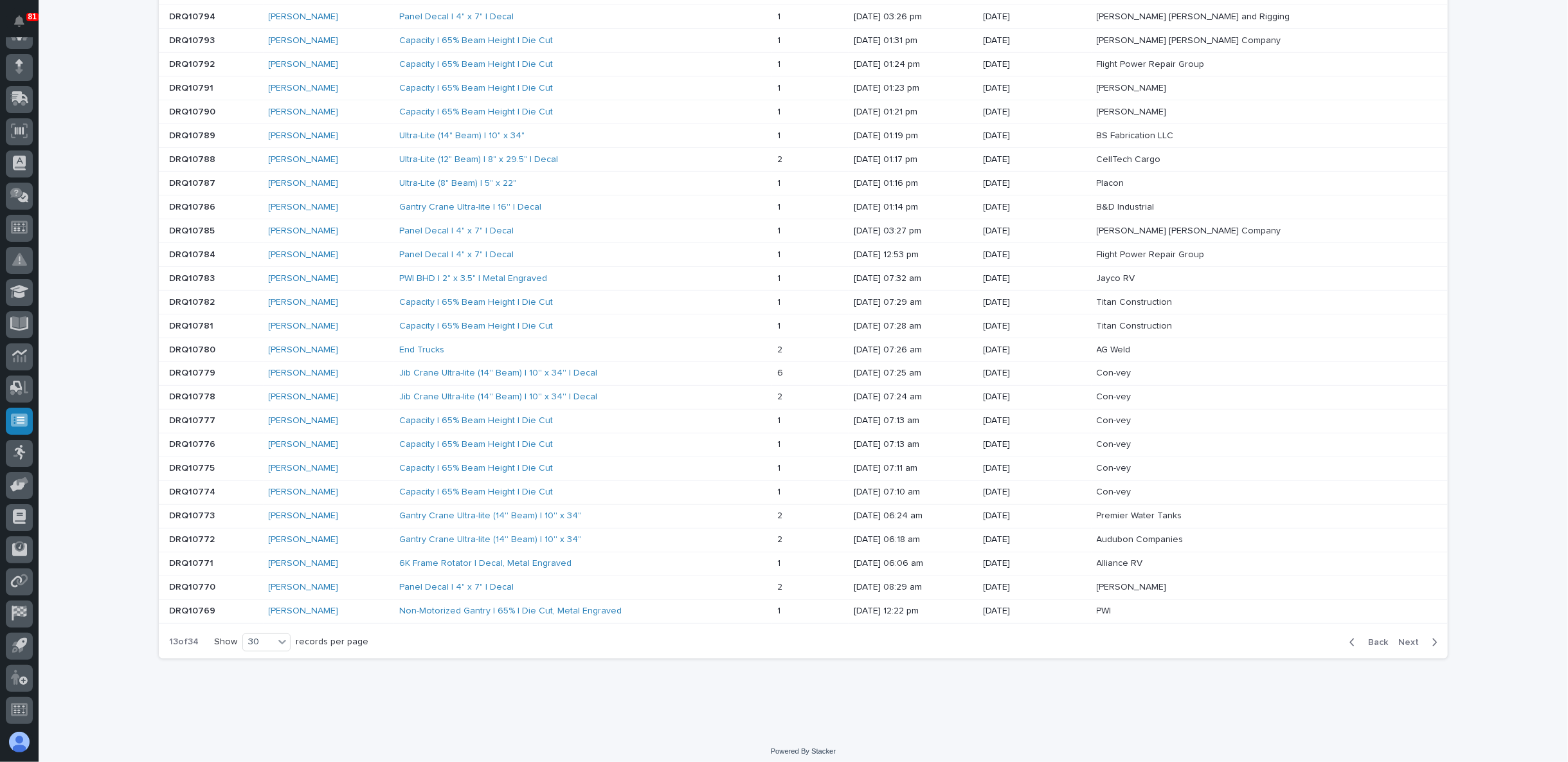
click at [1410, 637] on span "Next" at bounding box center [1412, 642] width 28 height 12
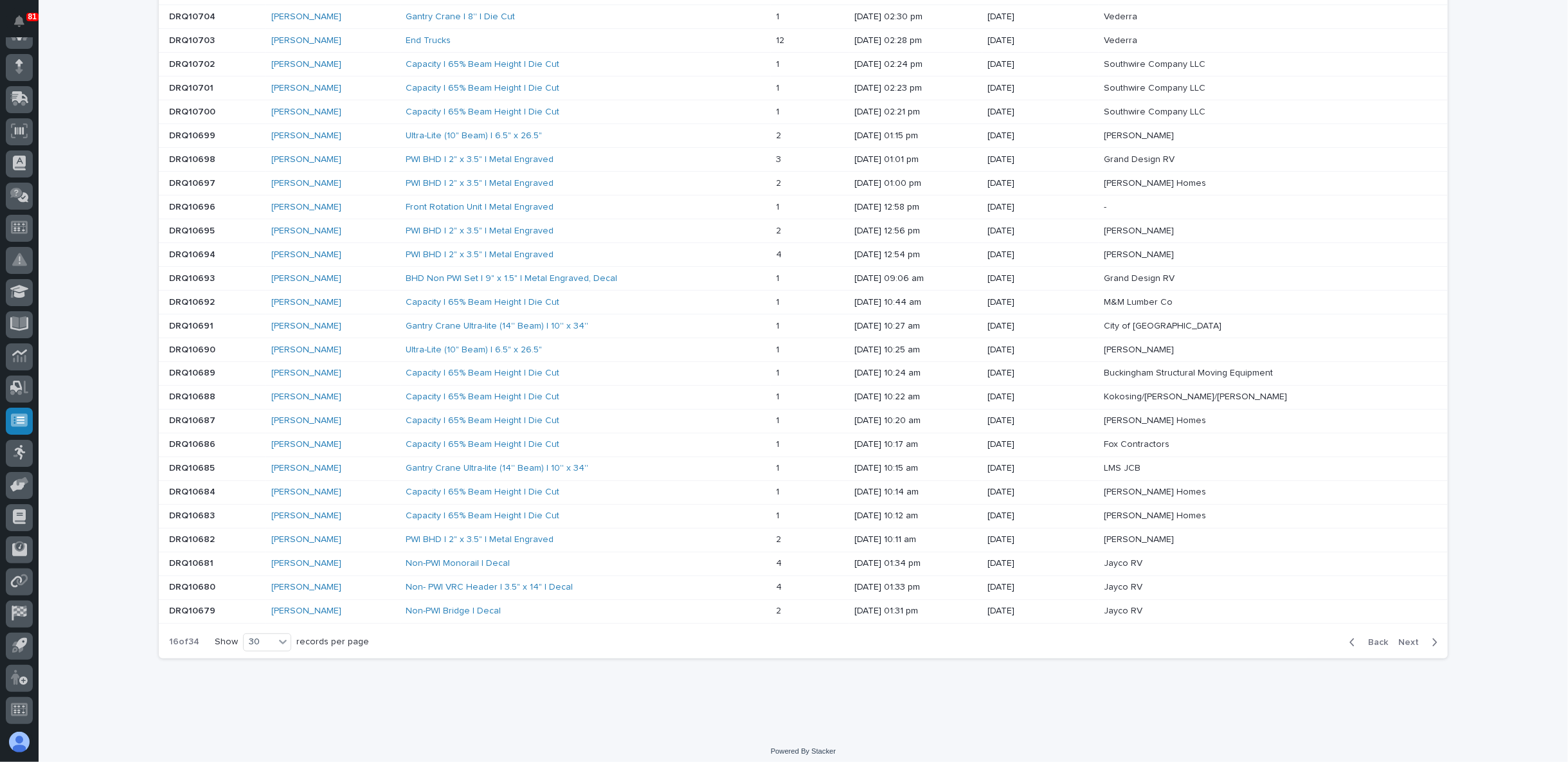
click at [1410, 637] on span "Next" at bounding box center [1412, 642] width 28 height 12
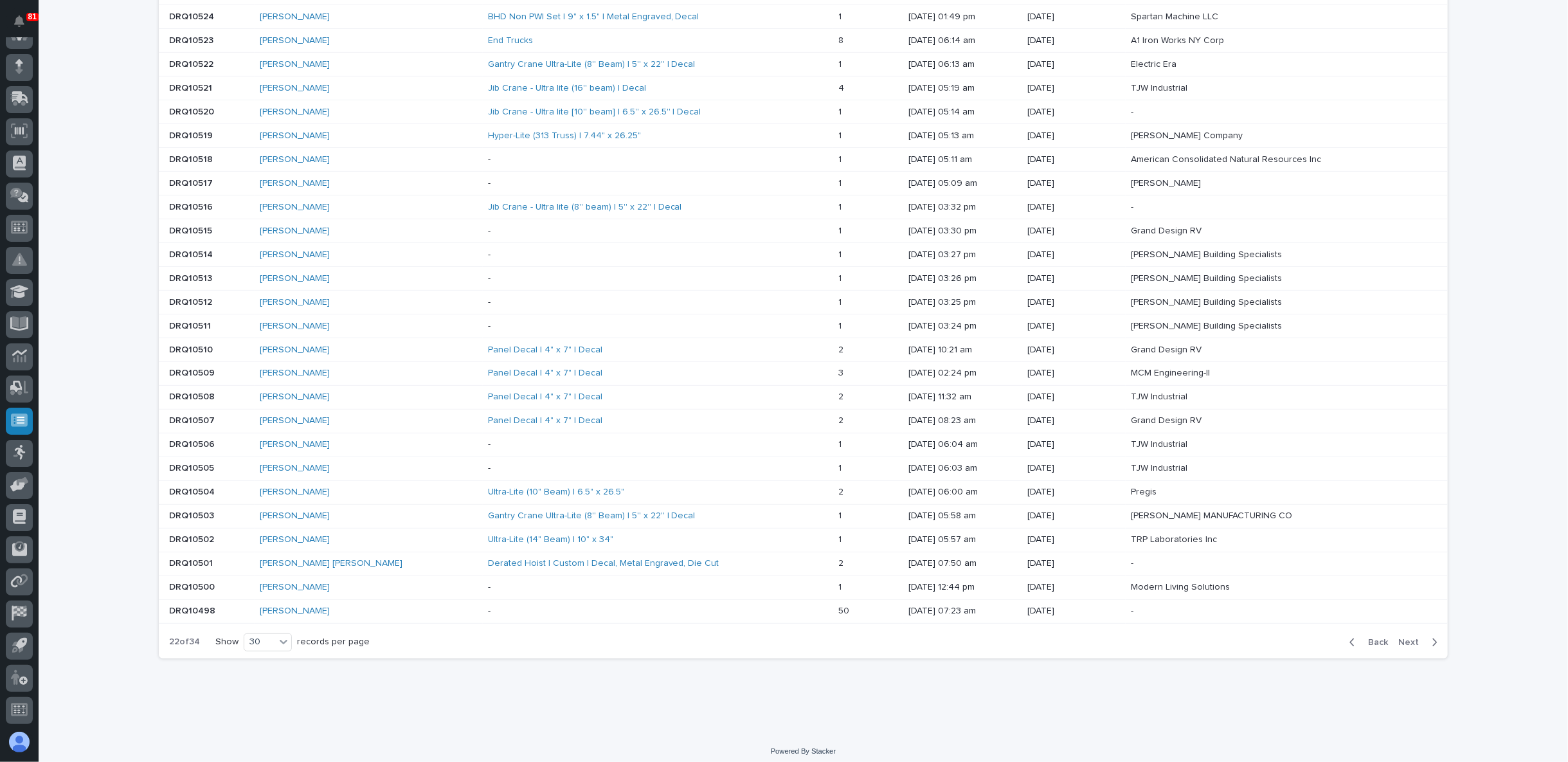
click at [192, 532] on p "DRQ10502" at bounding box center [192, 538] width 48 height 14
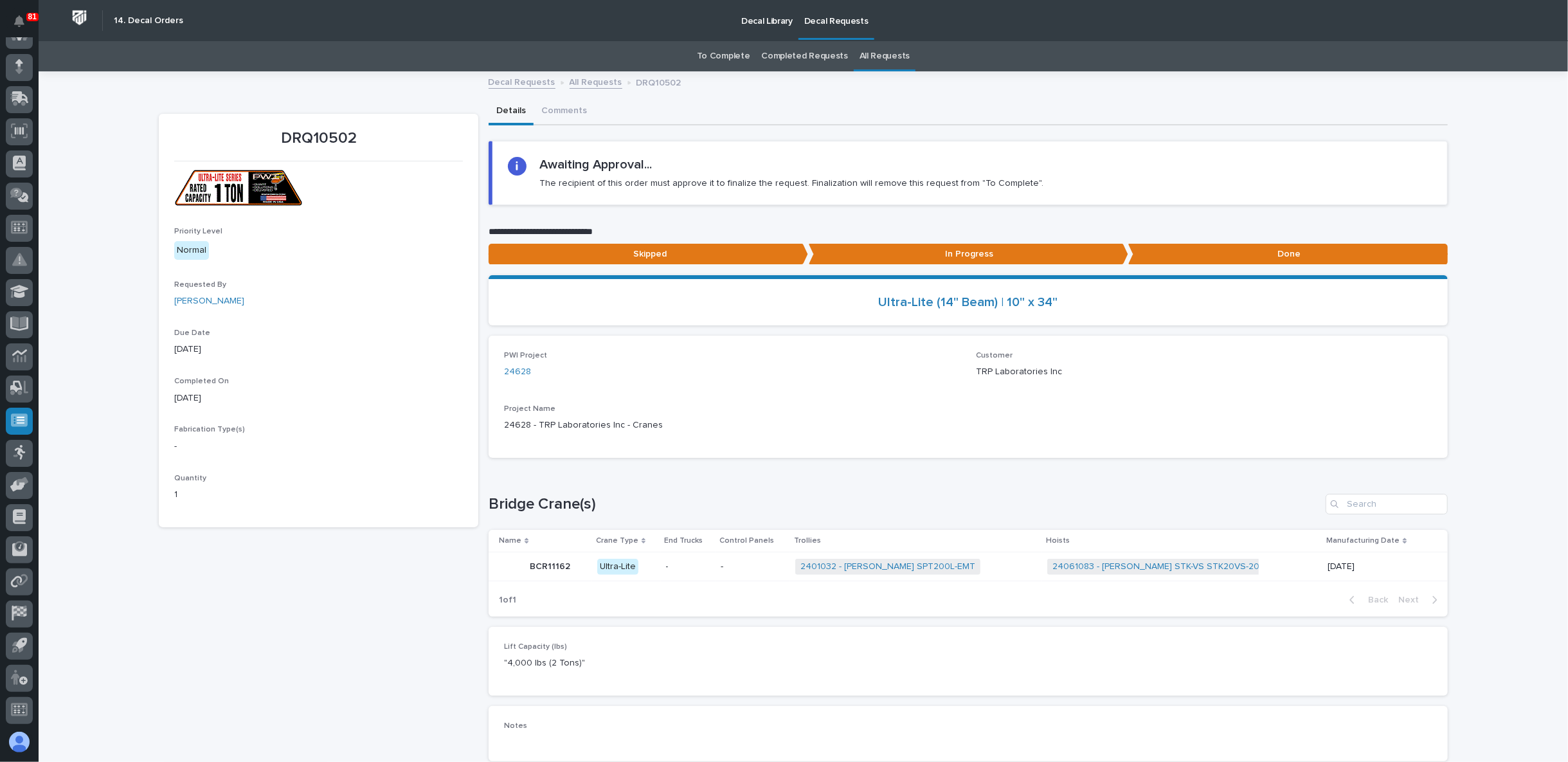
click at [730, 55] on link "To Complete" at bounding box center [723, 56] width 53 height 30
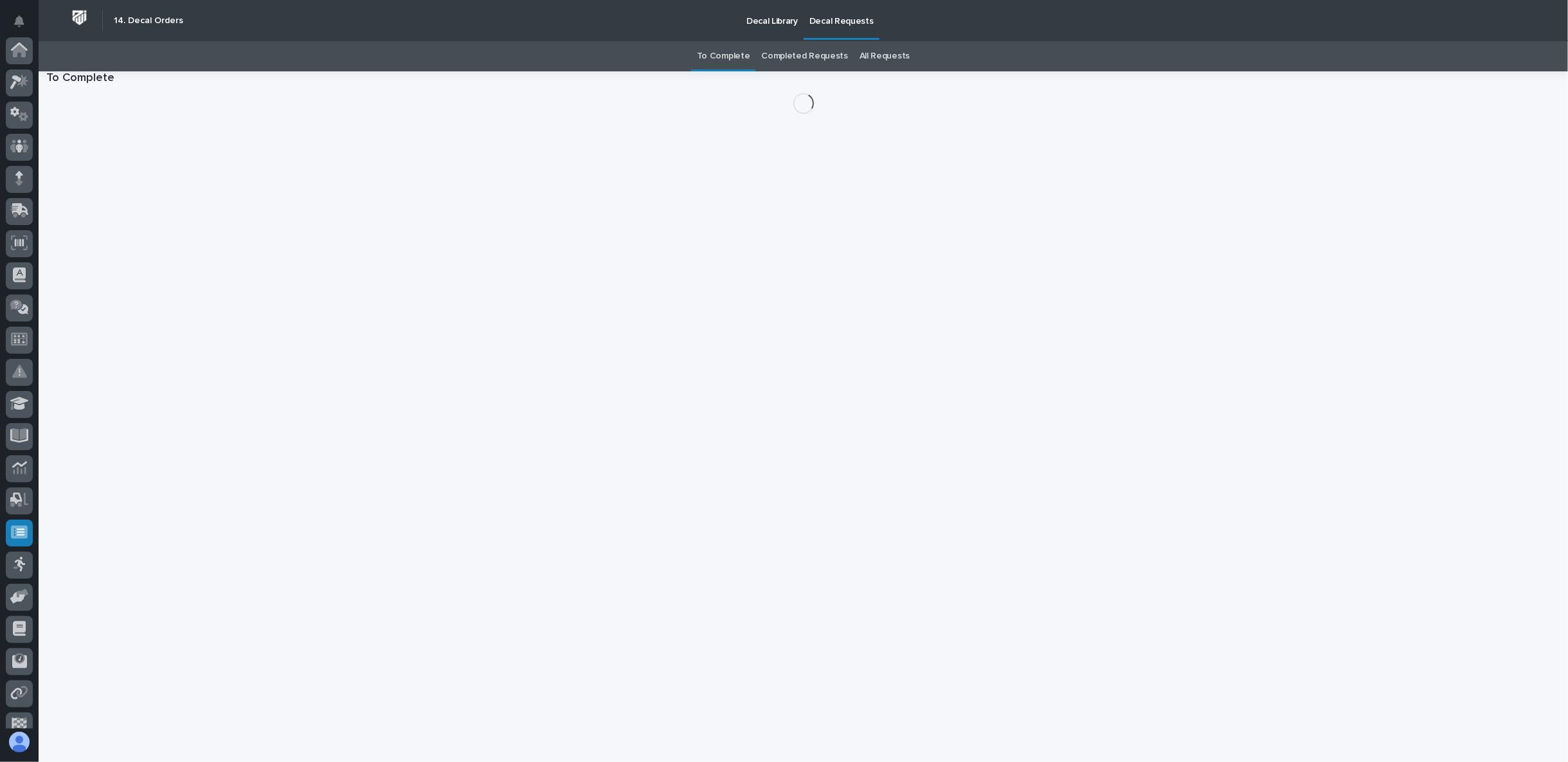
scroll to position [112, 0]
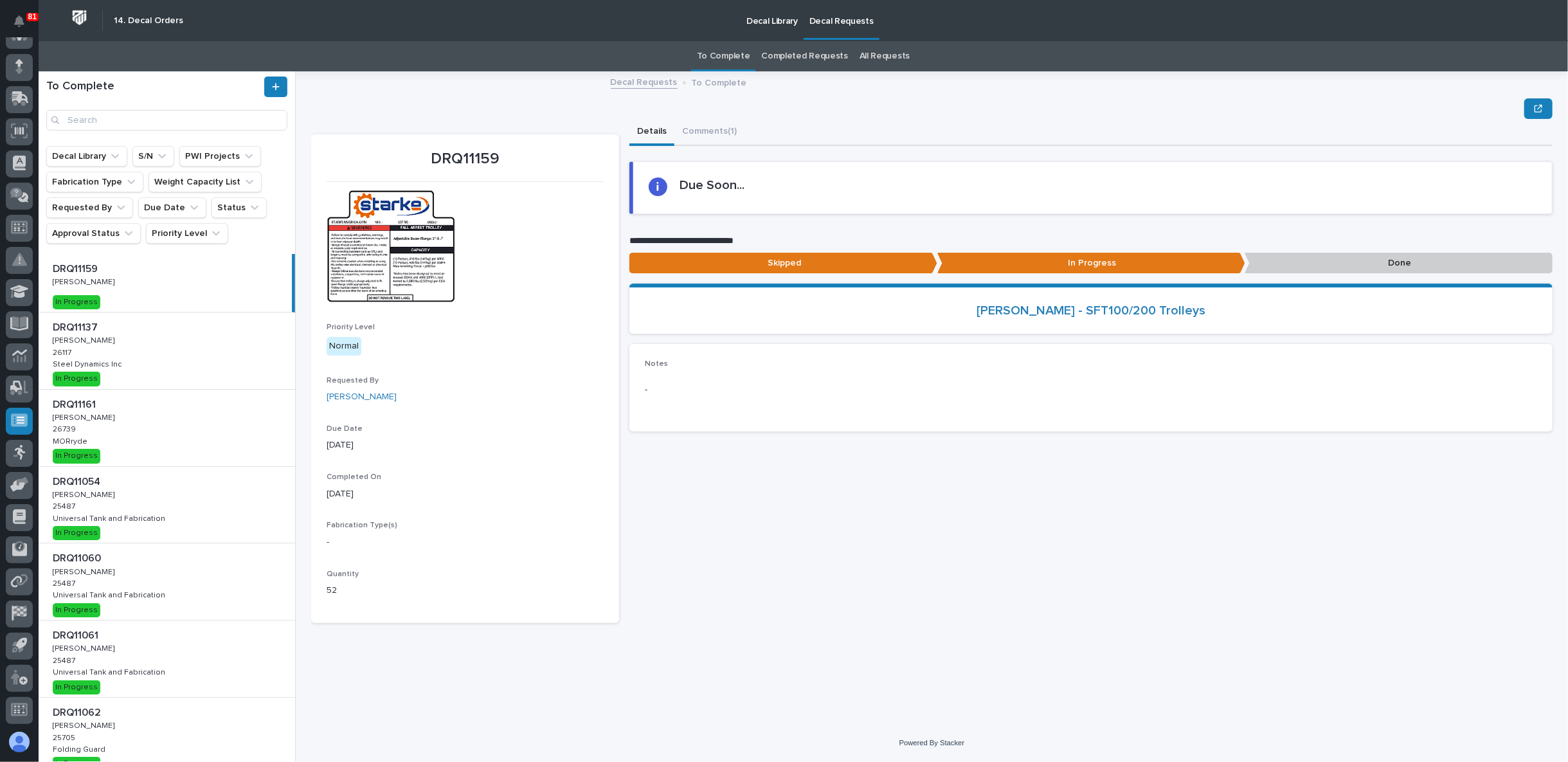
click at [147, 507] on div "DRQ11054 DRQ11054 Nathan Gross Nathan Gross 25487 25487 Universal Tank and Fabr…" at bounding box center [167, 505] width 257 height 77
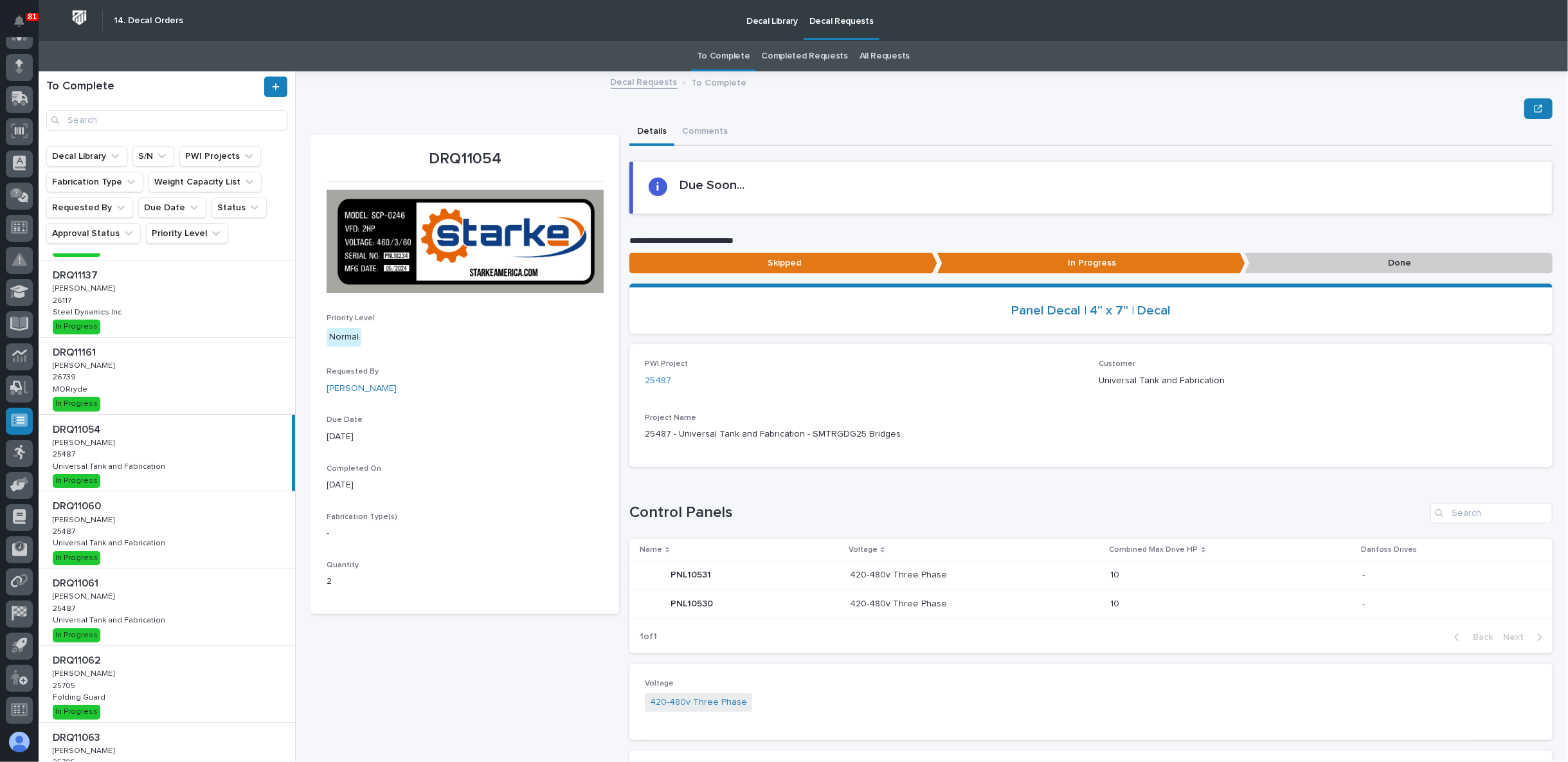
scroll to position [71, 0]
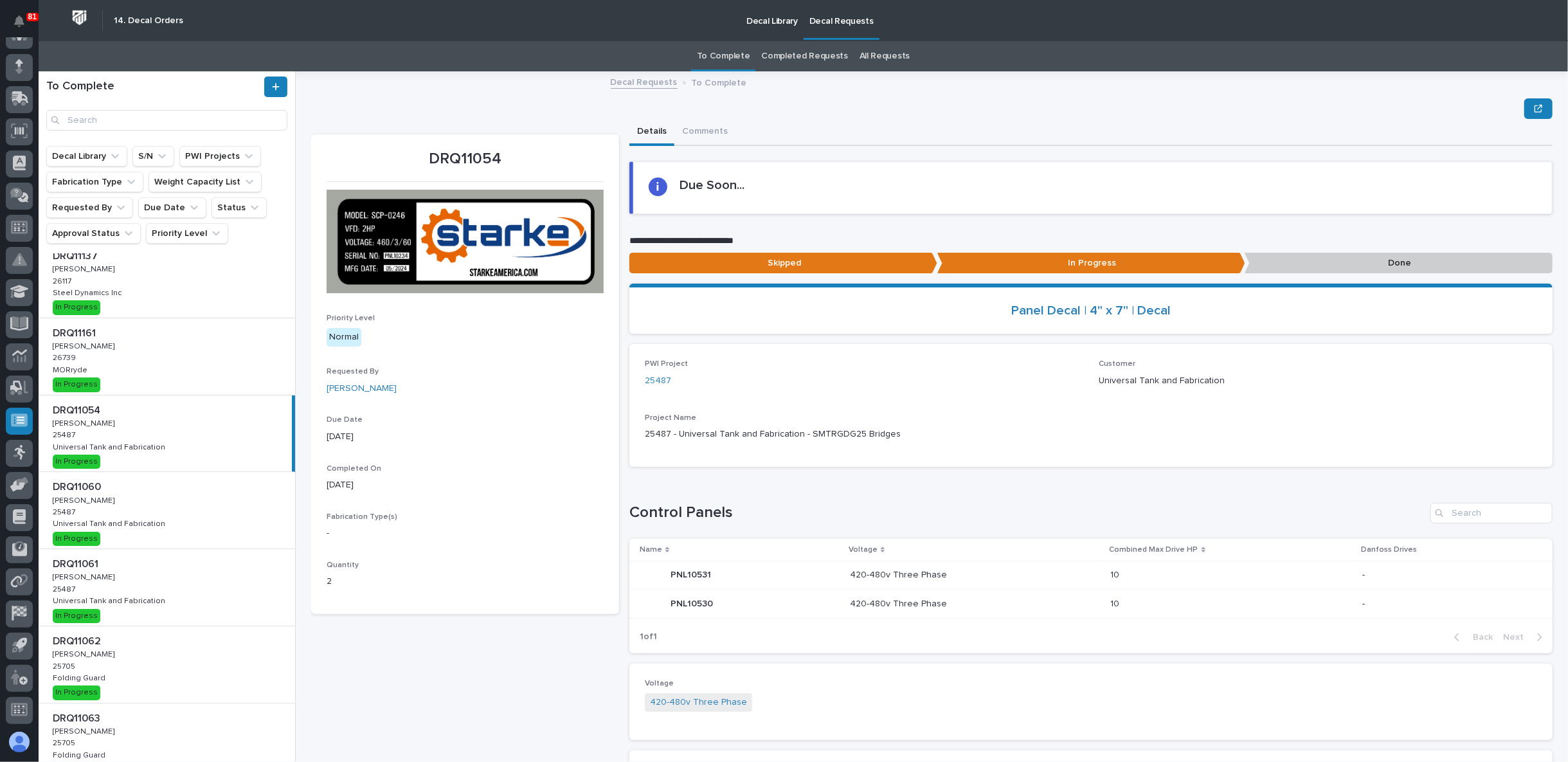
click at [180, 516] on div "DRQ11060 DRQ11060 Adam Yutzy Adam Yutzy 25487 25487 Universal Tank and Fabricat…" at bounding box center [167, 510] width 257 height 77
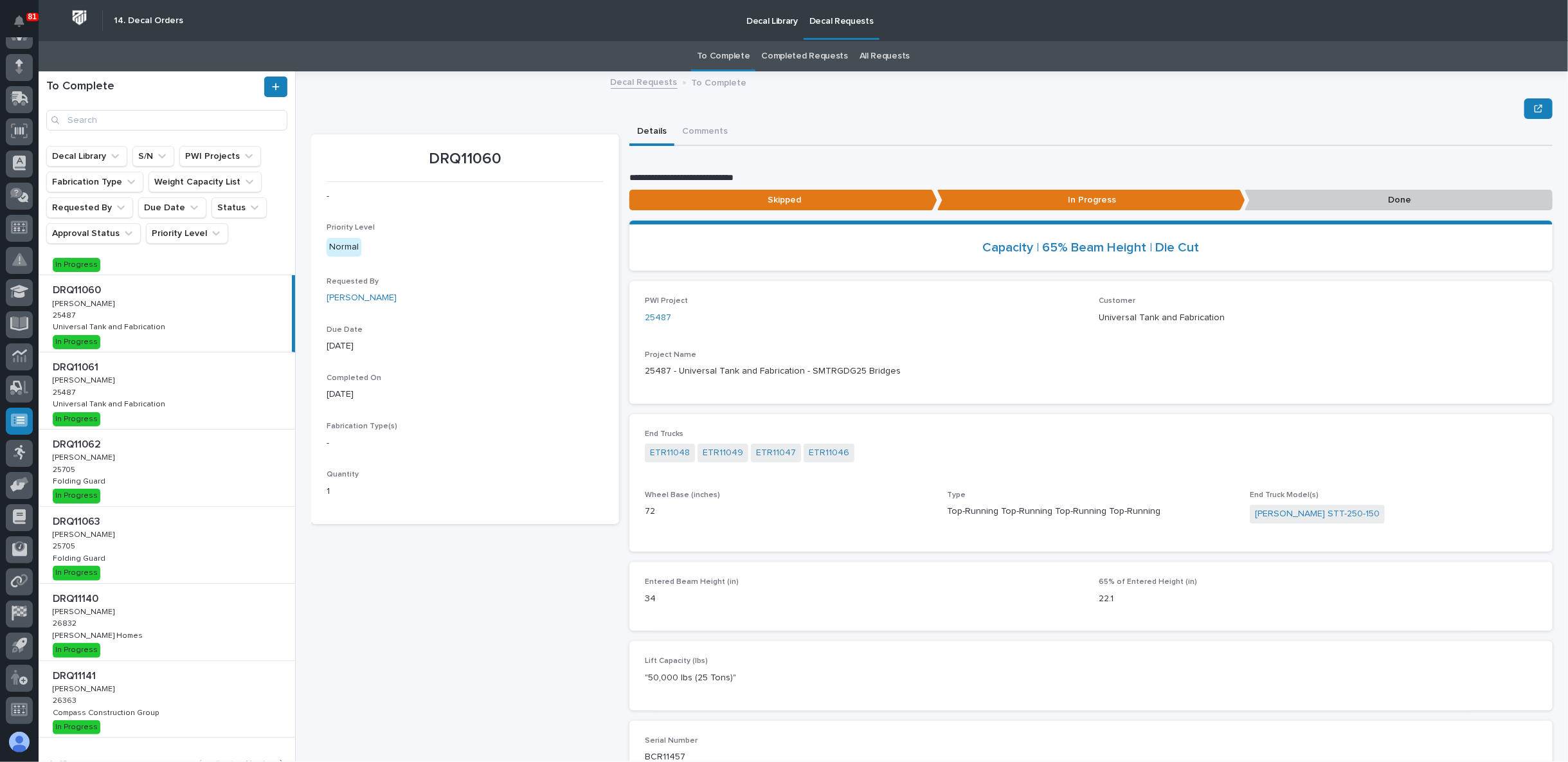
scroll to position [286, 0]
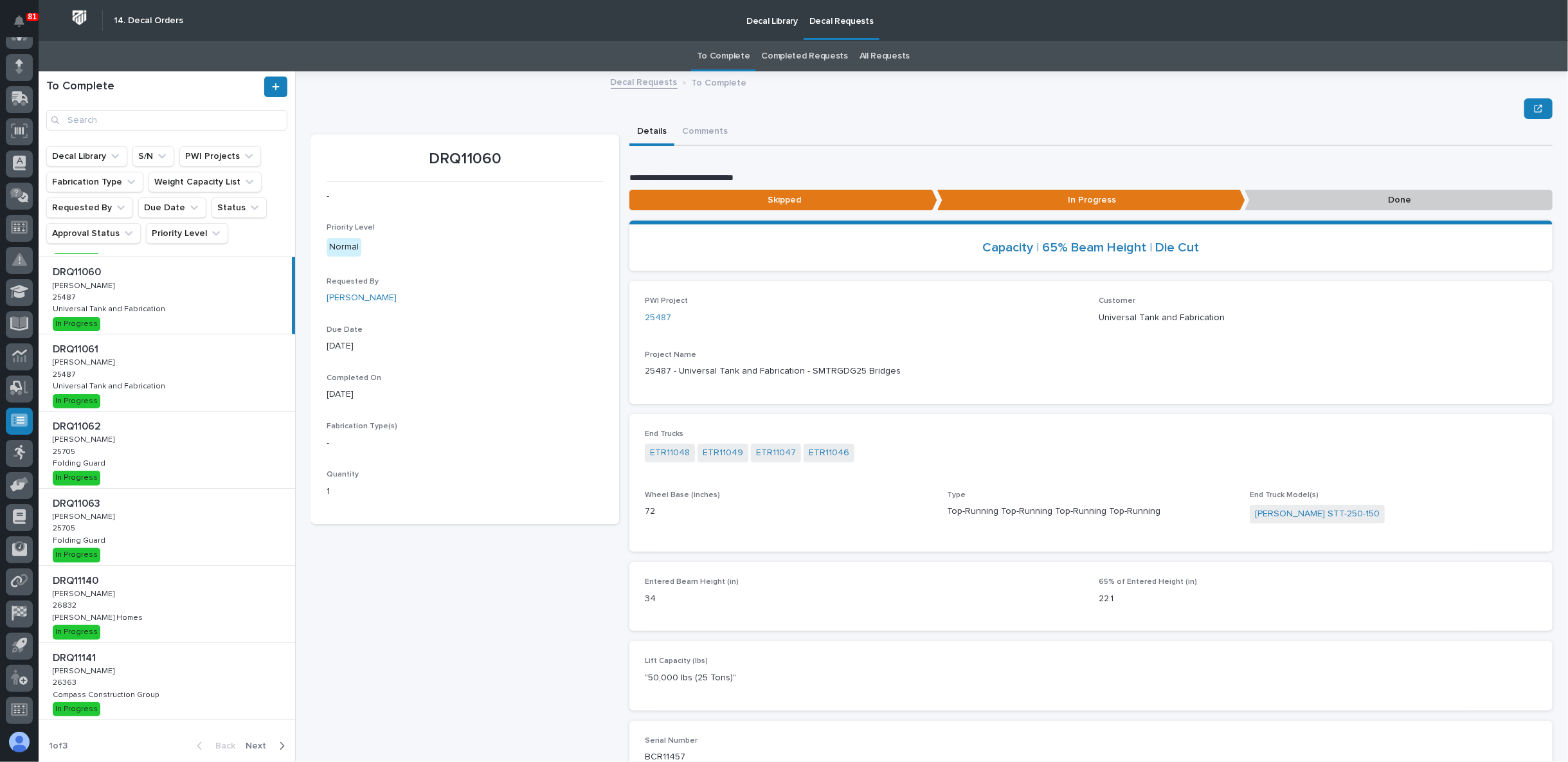
click at [150, 606] on div "DRQ11140 DRQ11140 Adam Yutzy Adam Yutzy 26832 26832 Clayton Homes Clayton Homes…" at bounding box center [167, 604] width 257 height 77
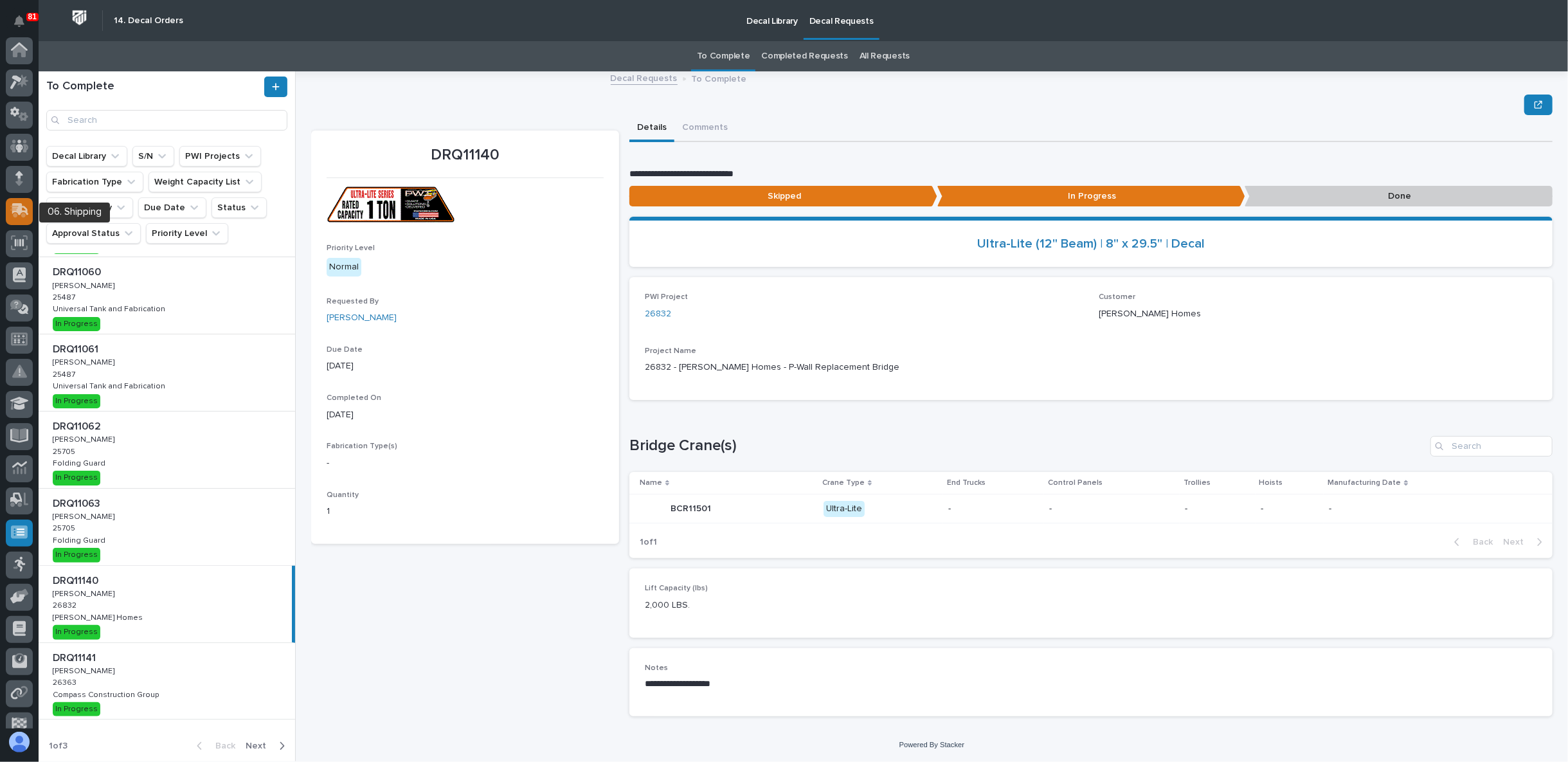
click at [18, 212] on icon at bounding box center [21, 210] width 17 height 12
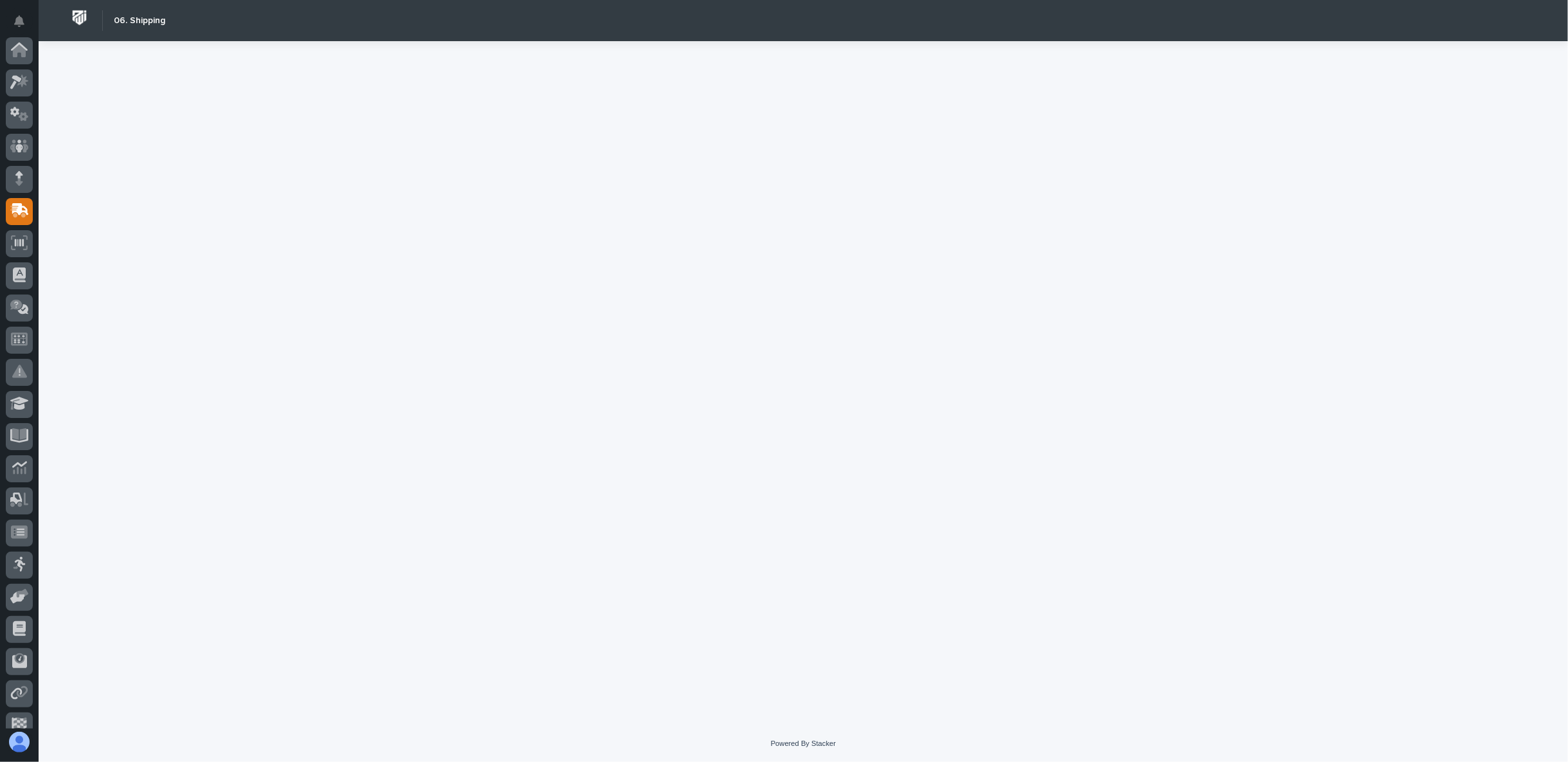
scroll to position [112, 0]
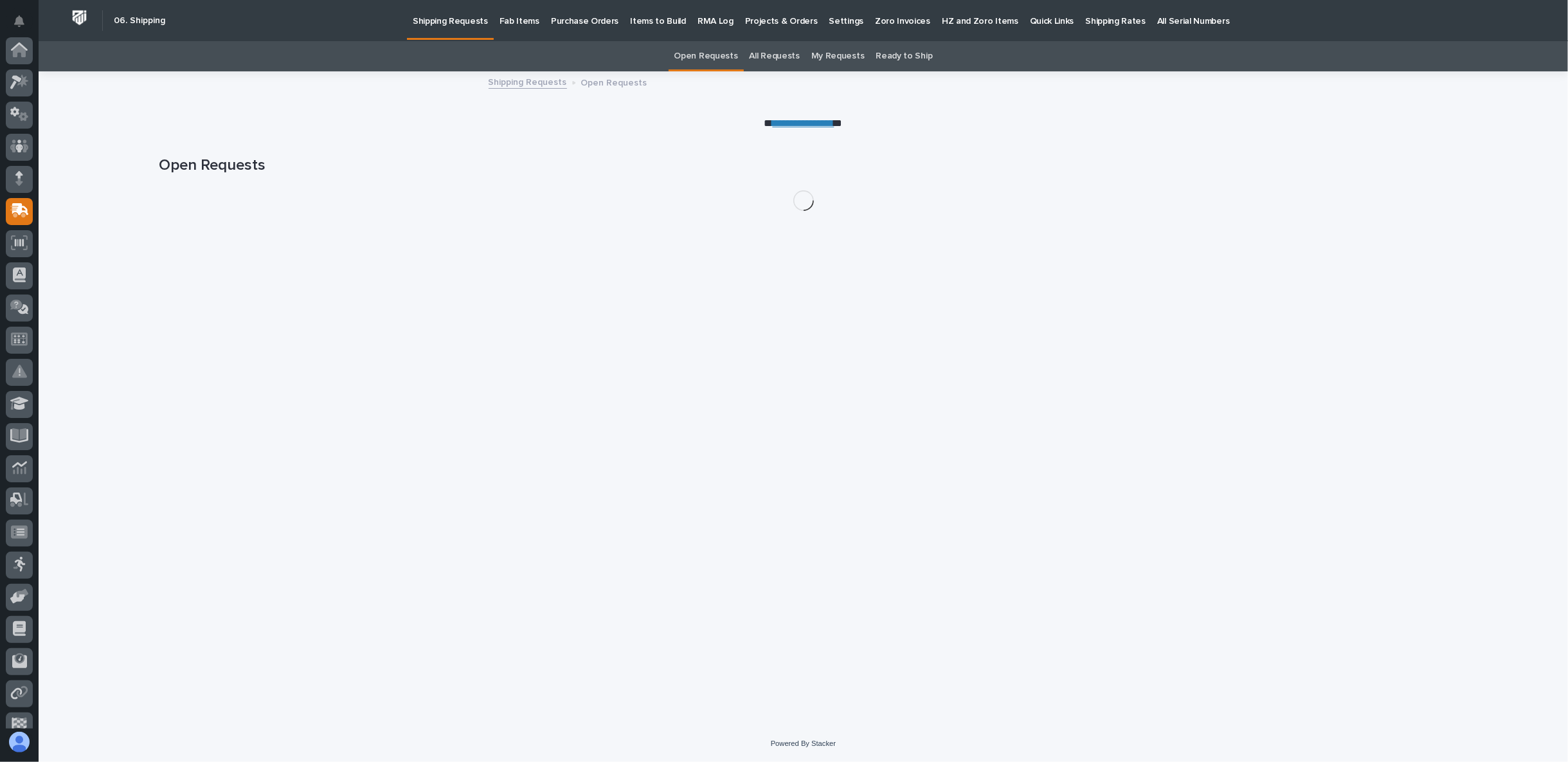
scroll to position [112, 0]
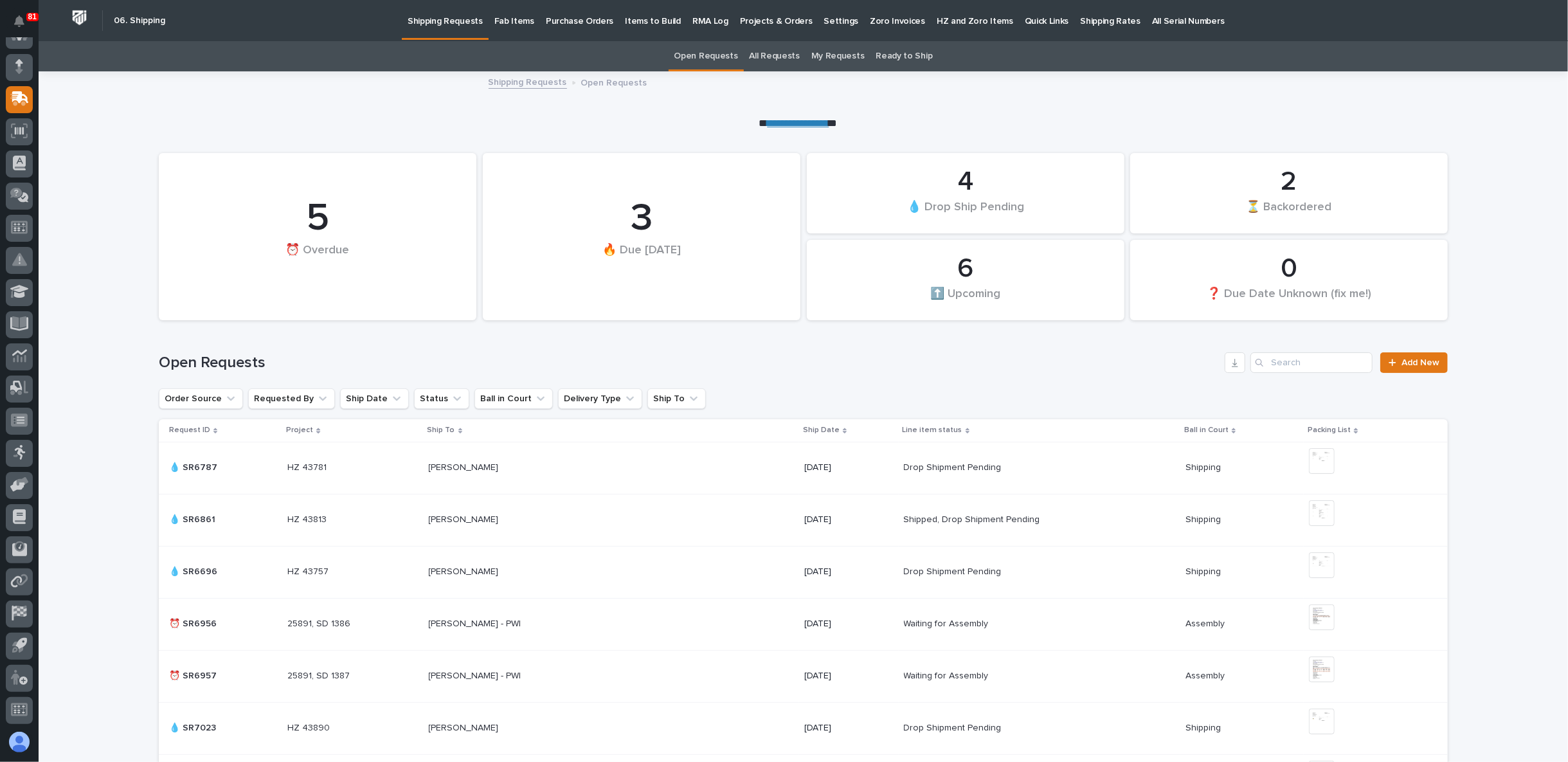
click at [498, 21] on p "Fab Items" at bounding box center [514, 13] width 40 height 27
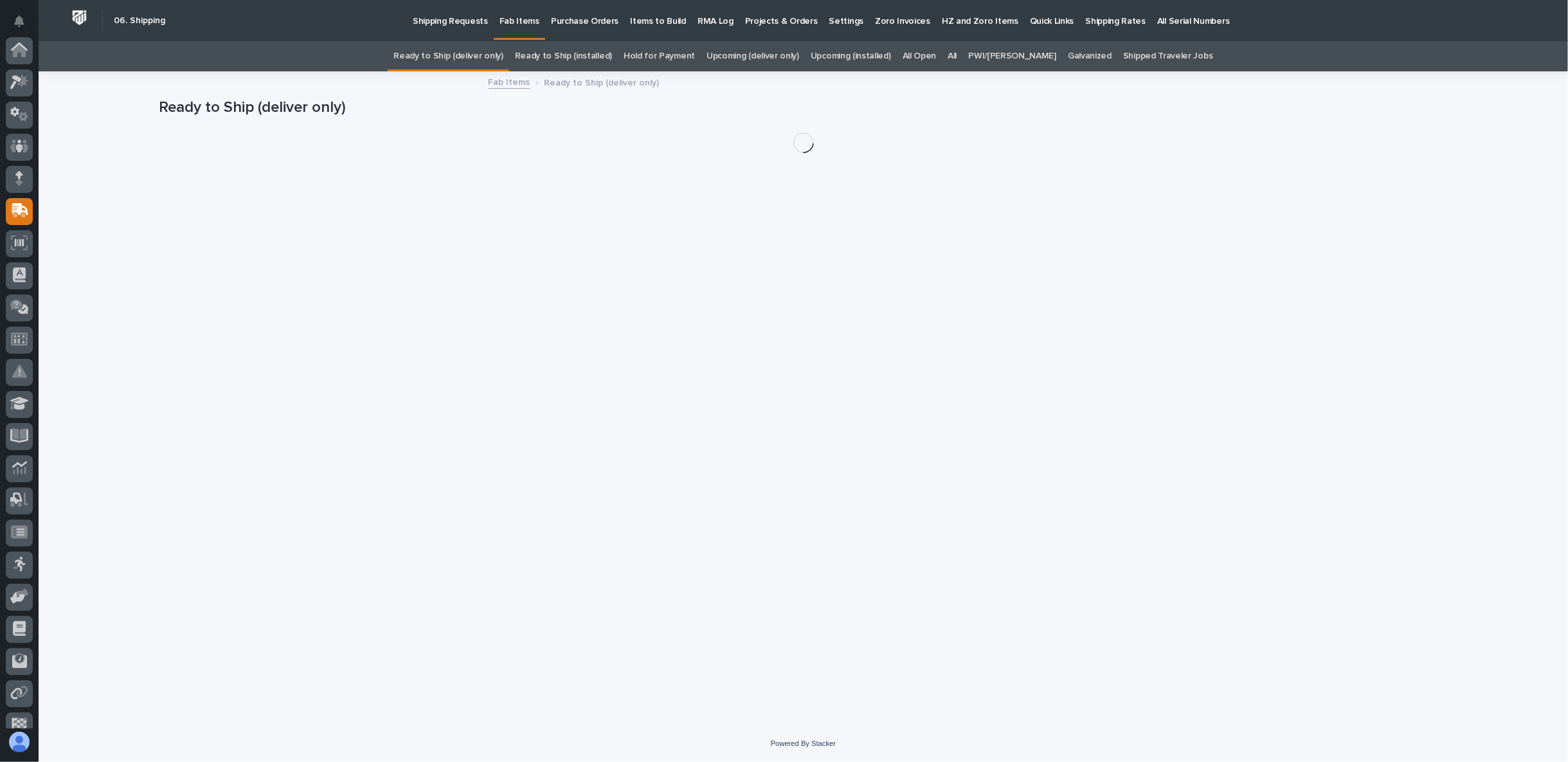
scroll to position [112, 0]
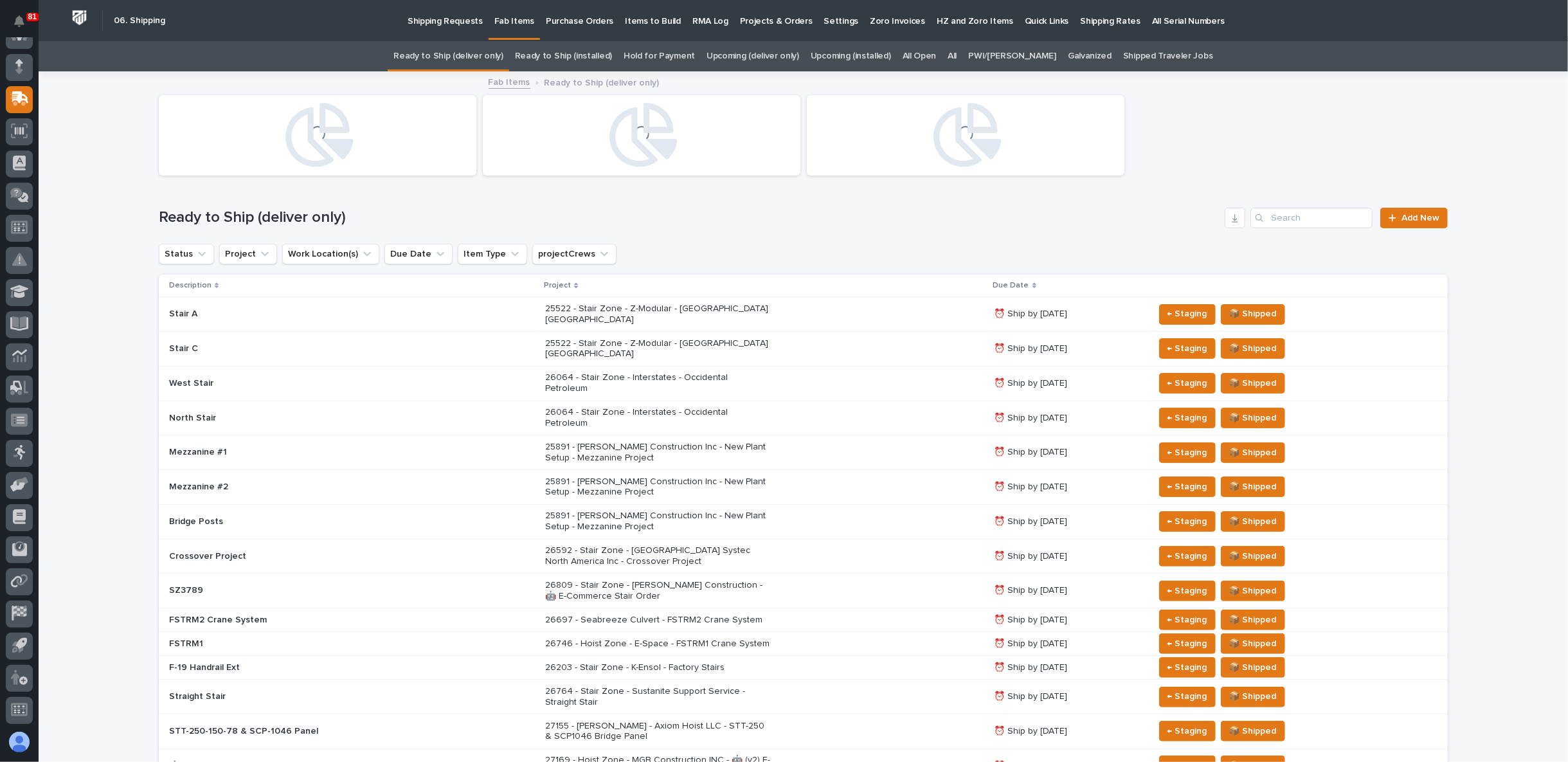
click at [788, 55] on link "Upcoming (deliver only)" at bounding box center [753, 56] width 93 height 30
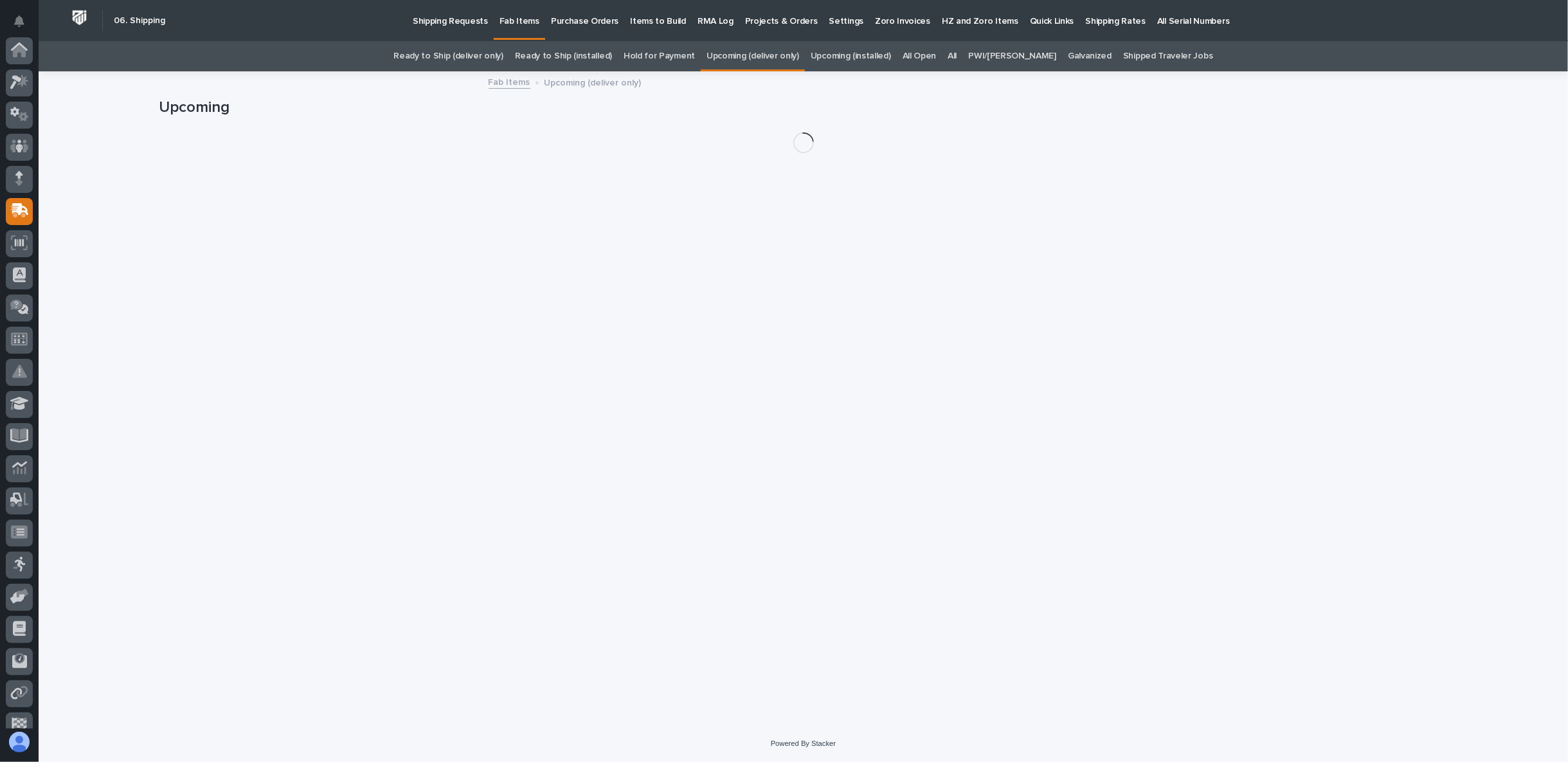
scroll to position [112, 0]
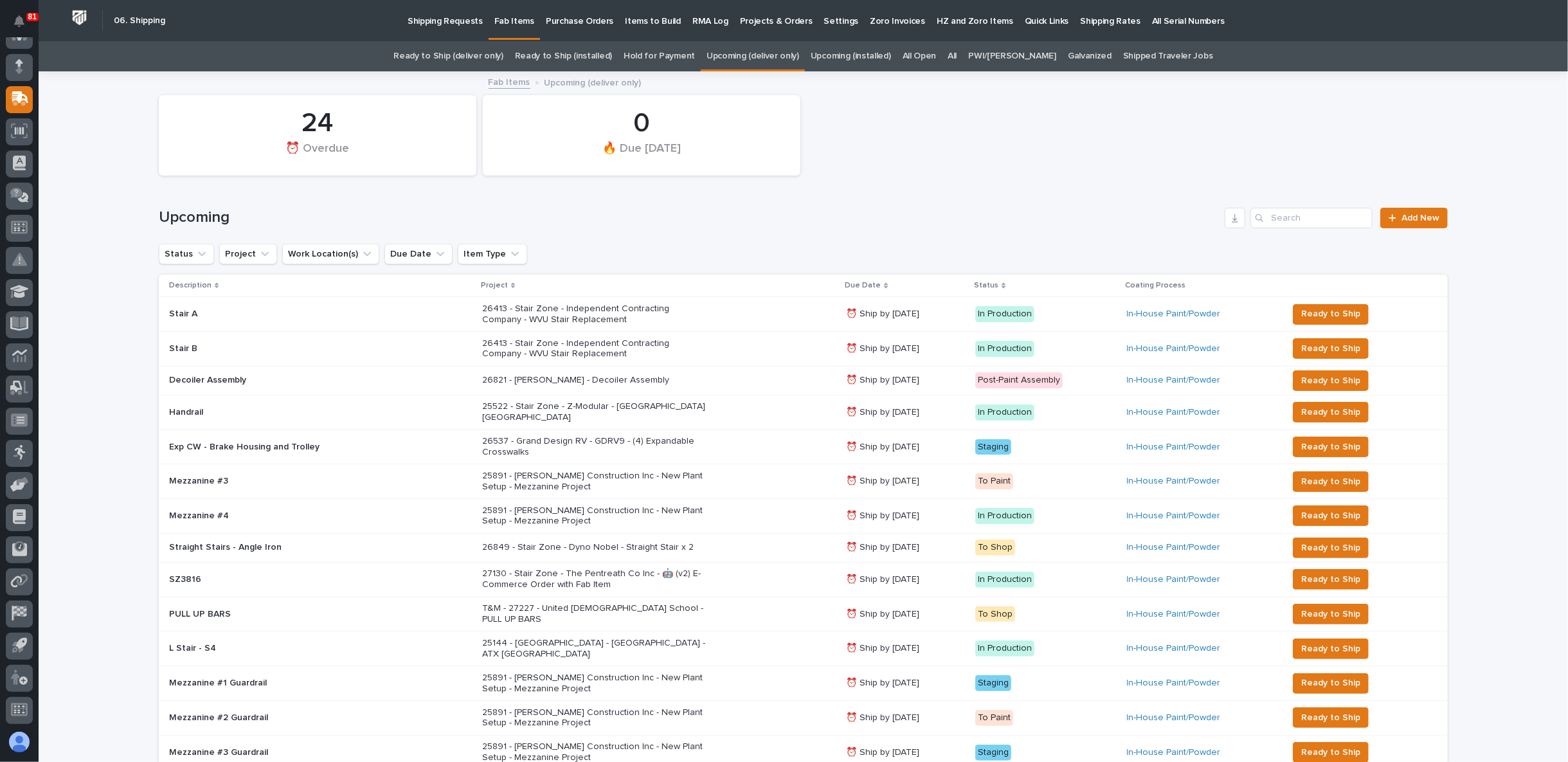
click at [551, 474] on p "25891 - J A Wagner Construction Inc - New Plant Setup - Mezzanine Project" at bounding box center [595, 482] width 225 height 22
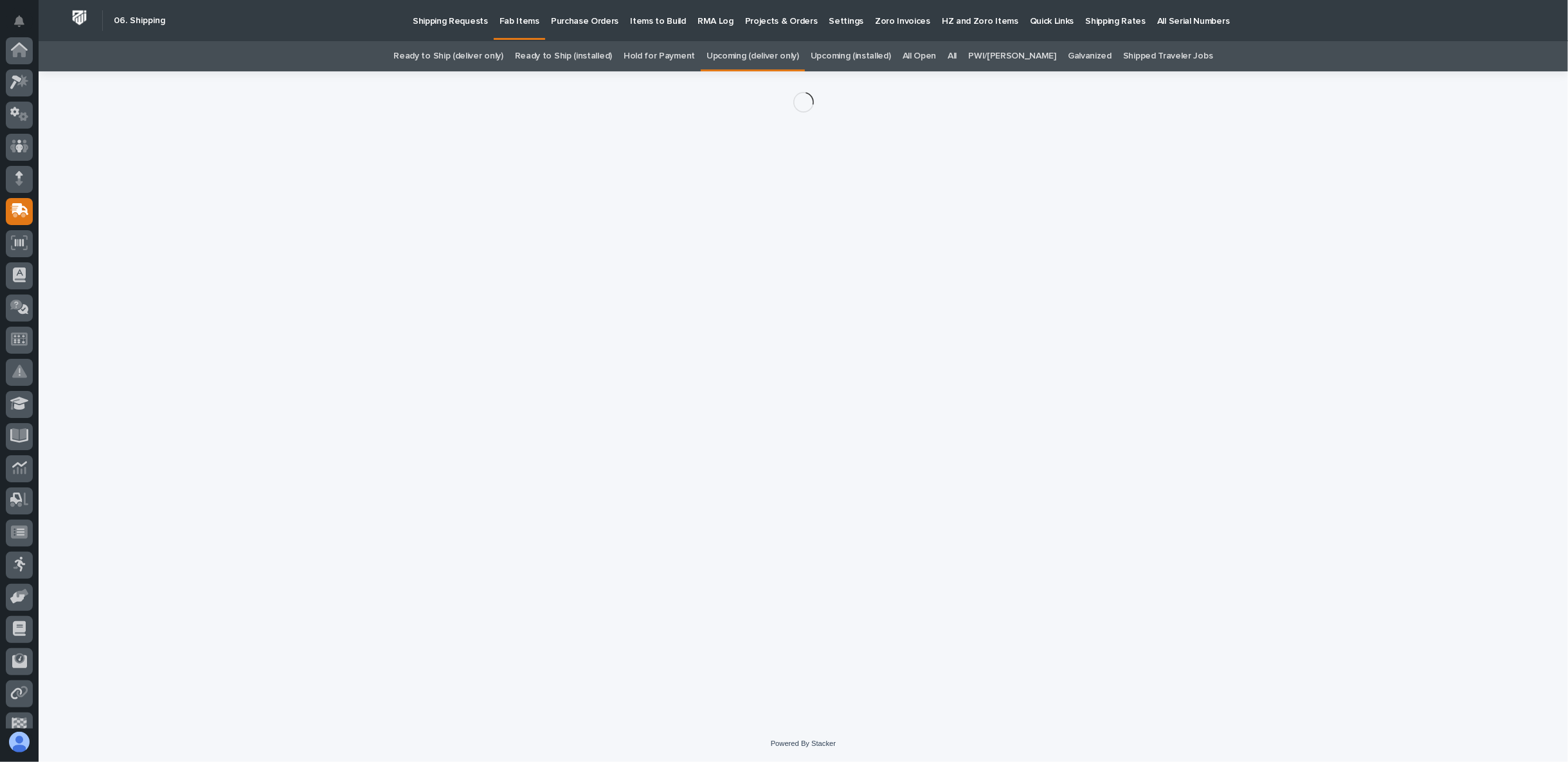
scroll to position [112, 0]
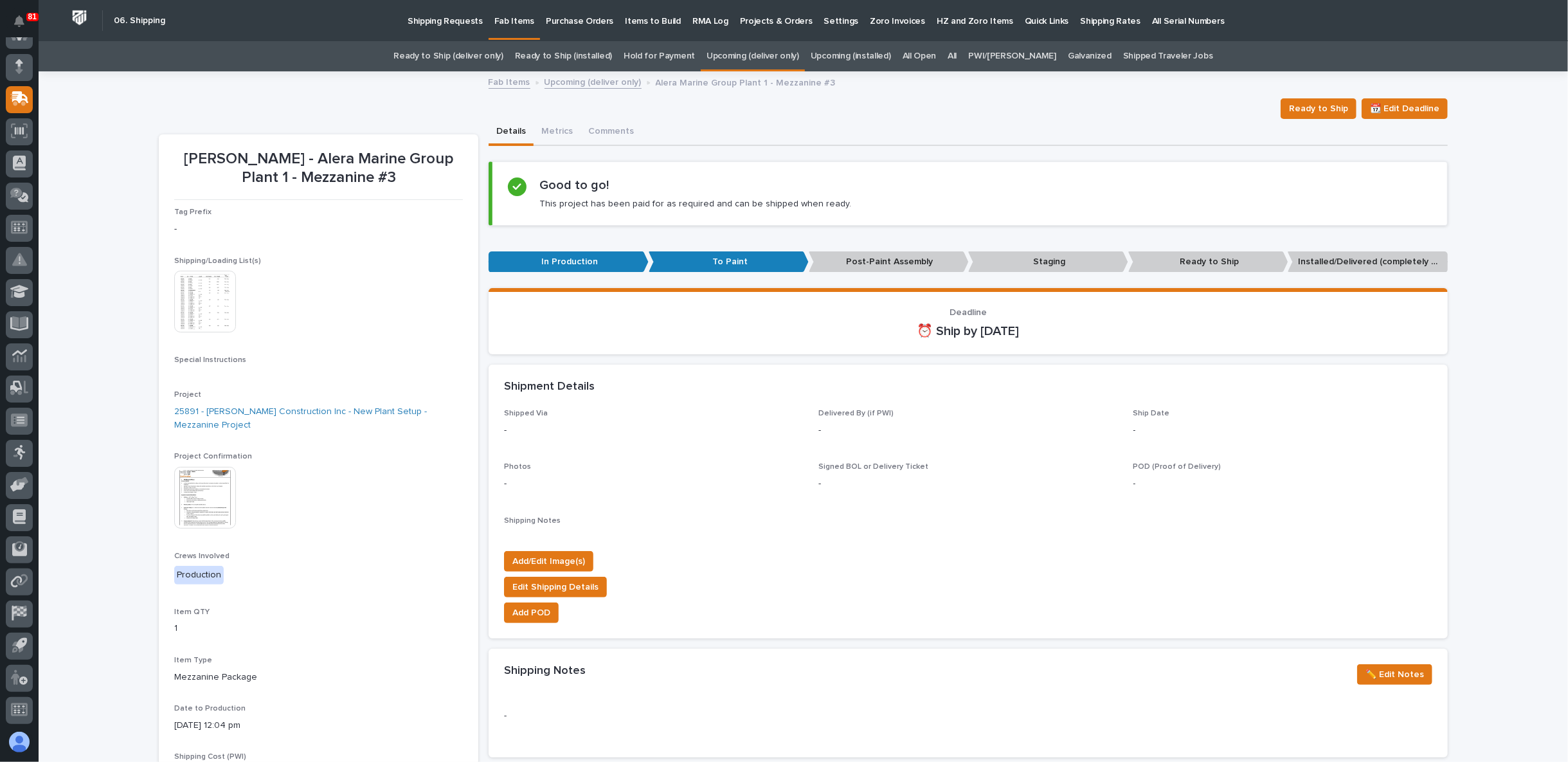
click at [199, 496] on img at bounding box center [205, 497] width 62 height 62
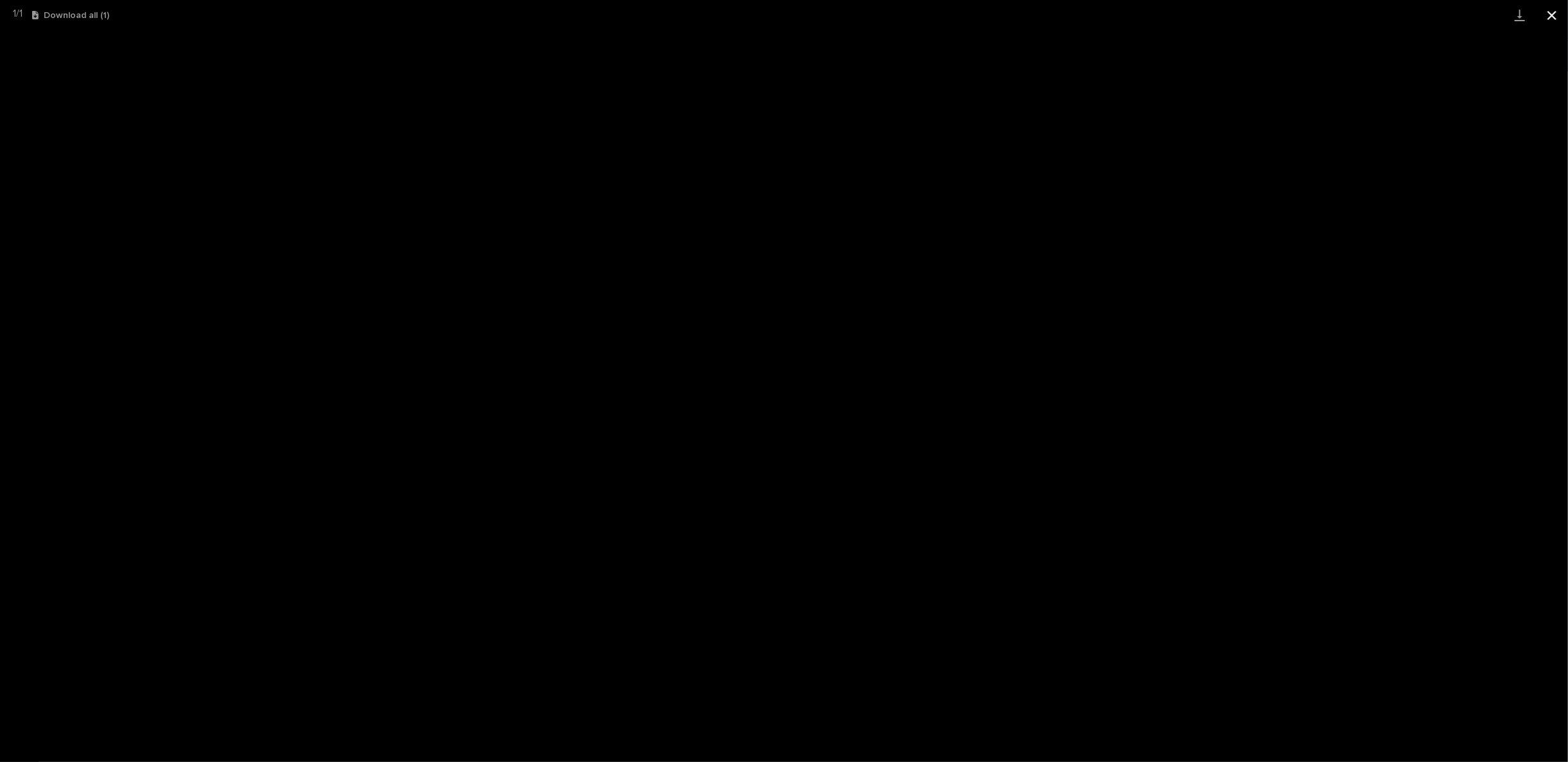
click at [1554, 15] on button "Close gallery" at bounding box center [1552, 15] width 32 height 30
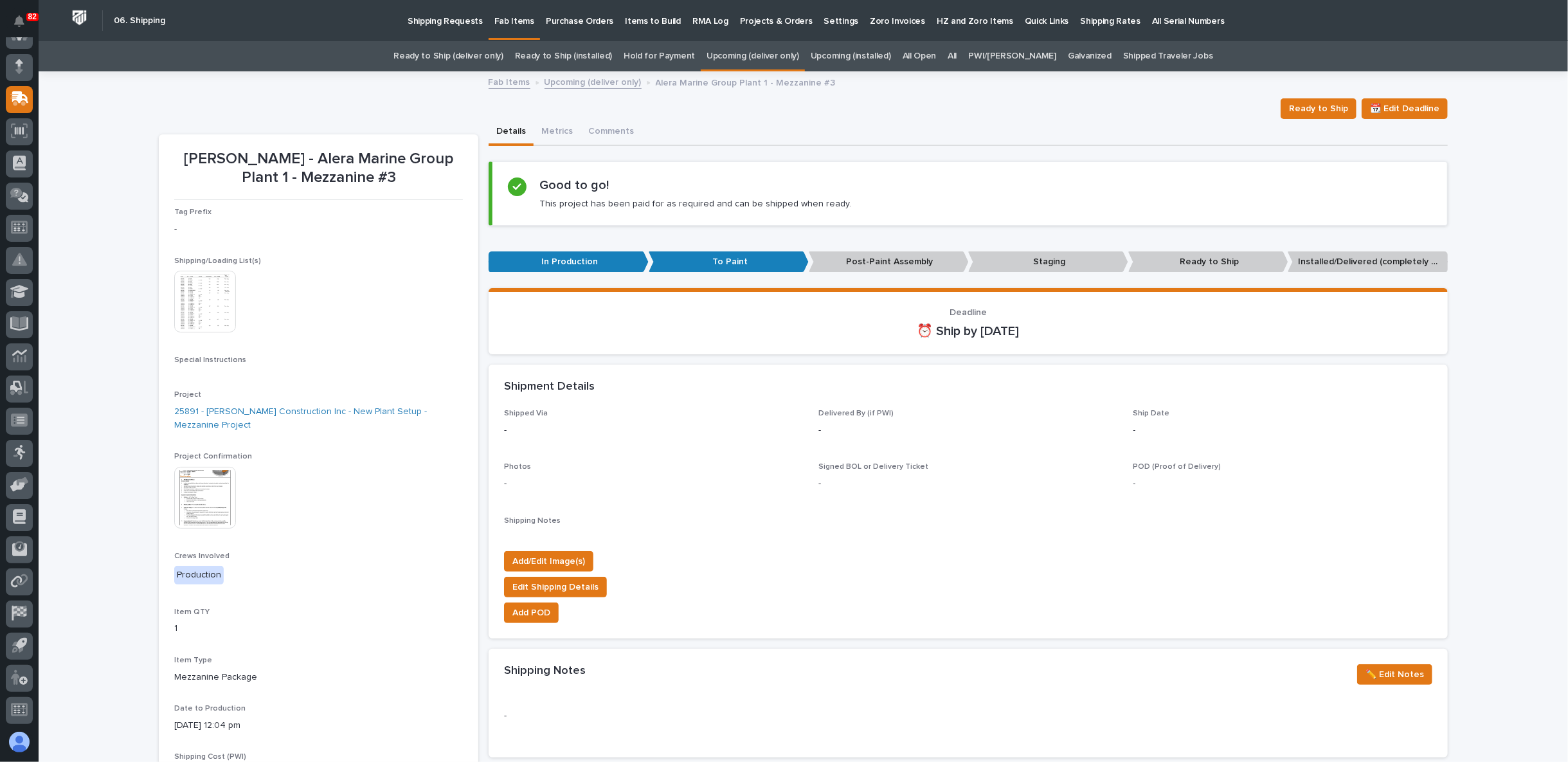
click at [96, 490] on div "Loading... Saving… Loading... Saving… Wagner - Alera Marine Group Plant 1 - Mez…" at bounding box center [804, 684] width 1530 height 1223
click at [70, 421] on div "Loading... Saving… Loading... Saving… Wagner - Alera Marine Group Plant 1 - Mez…" at bounding box center [804, 684] width 1530 height 1223
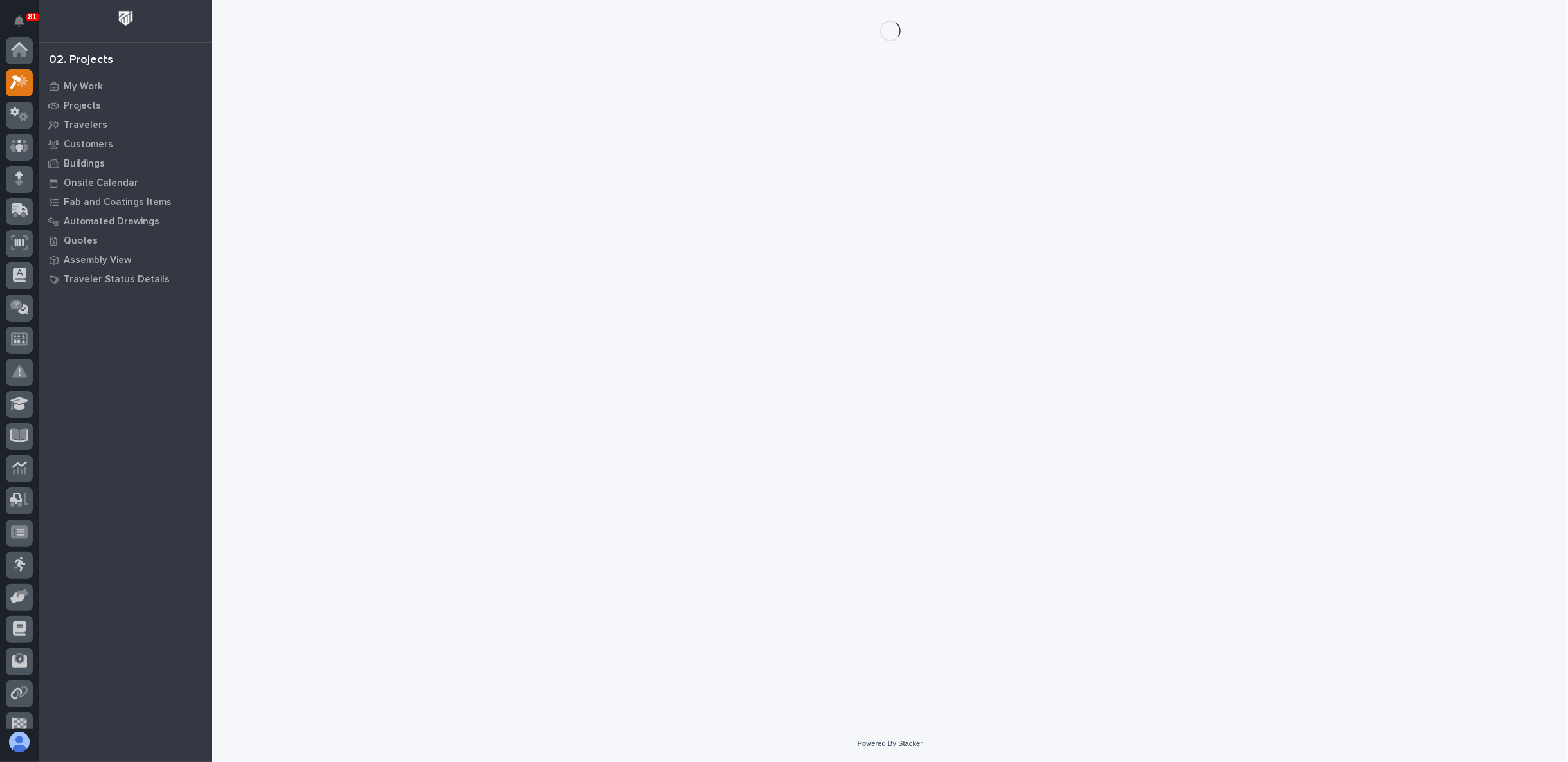
scroll to position [32, 0]
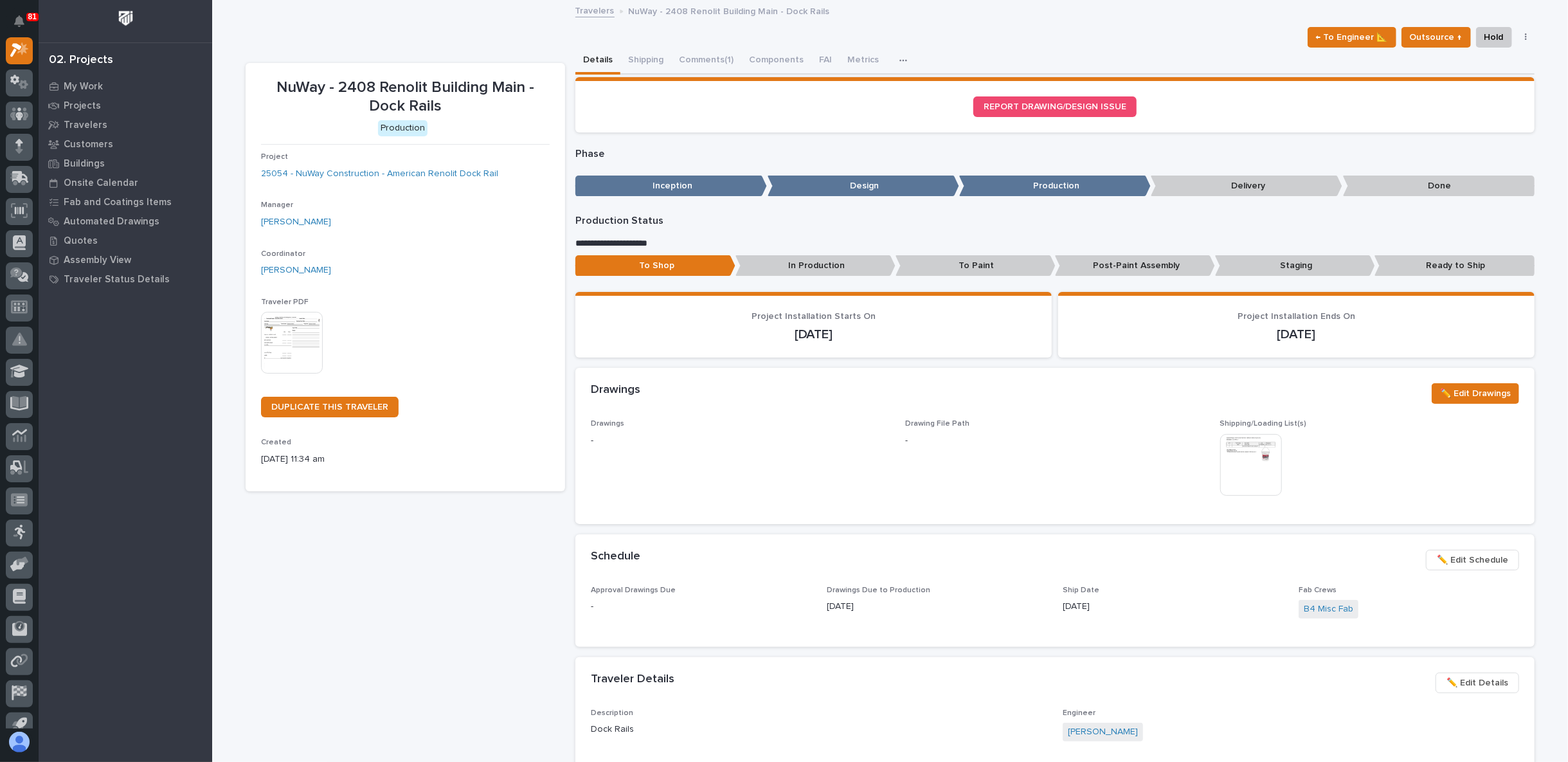
click at [1256, 462] on img at bounding box center [1251, 464] width 62 height 62
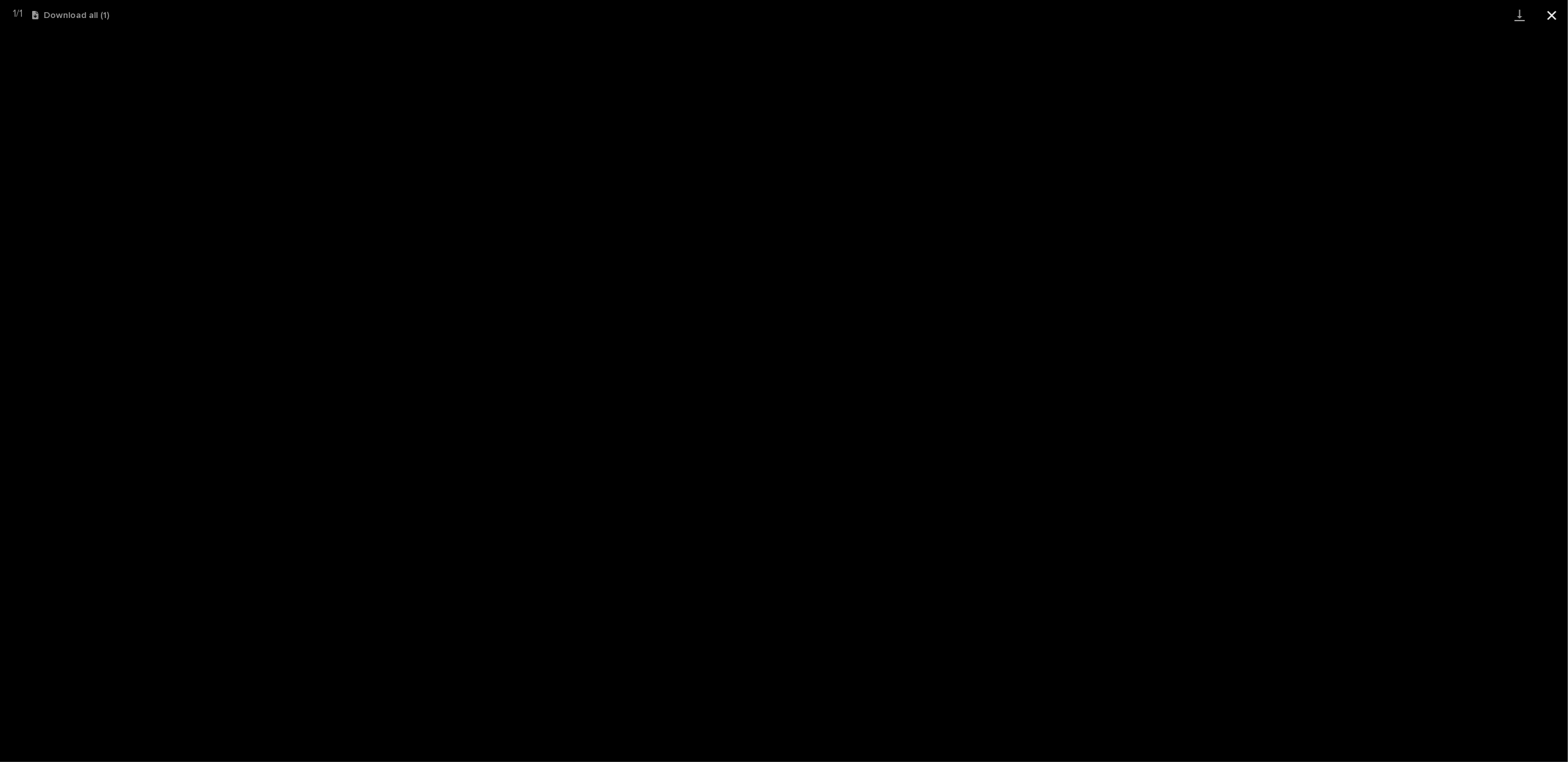
click at [1547, 23] on button "Close gallery" at bounding box center [1552, 15] width 32 height 30
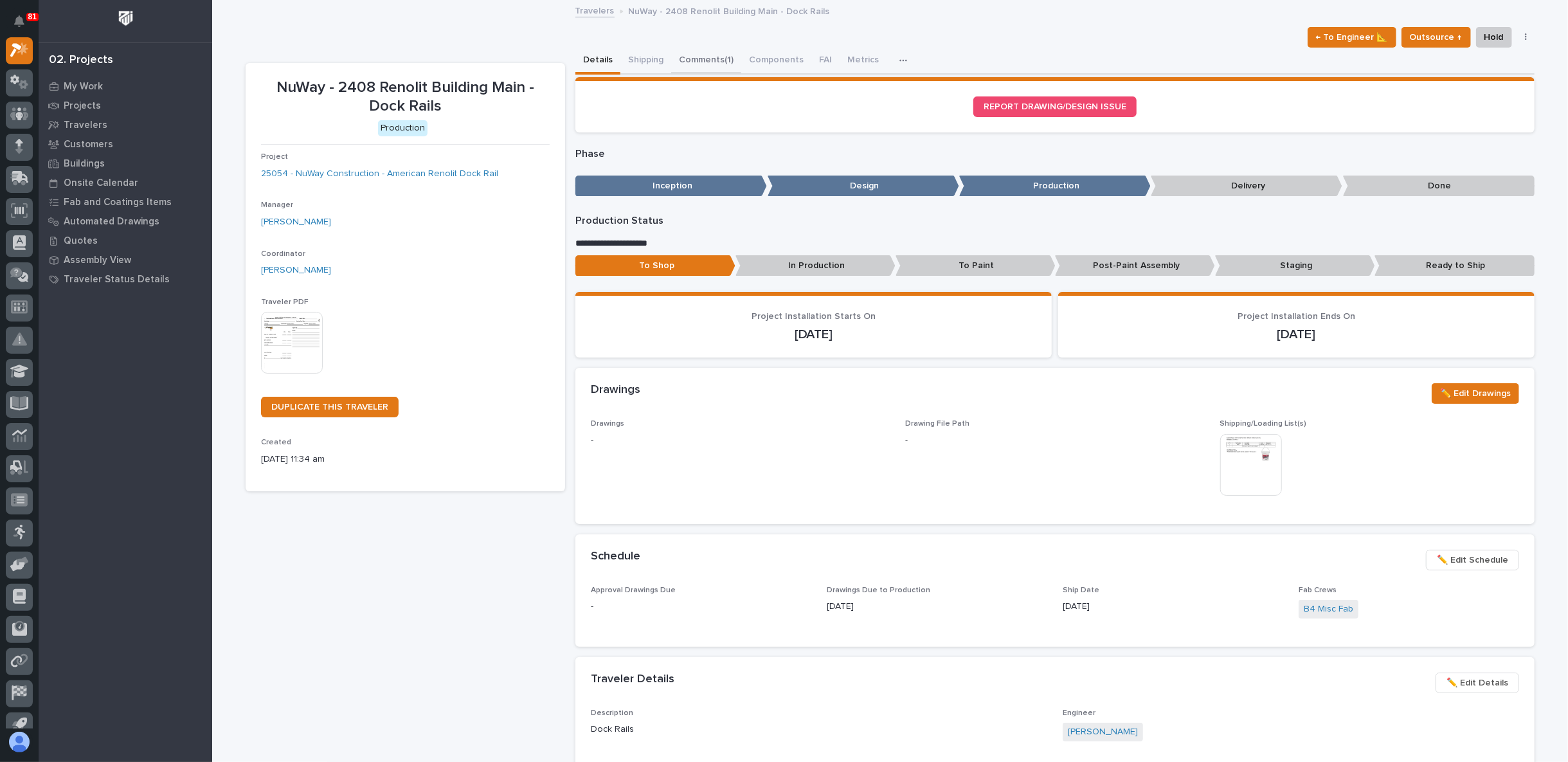
click at [682, 59] on button "Comments (1)" at bounding box center [706, 61] width 70 height 27
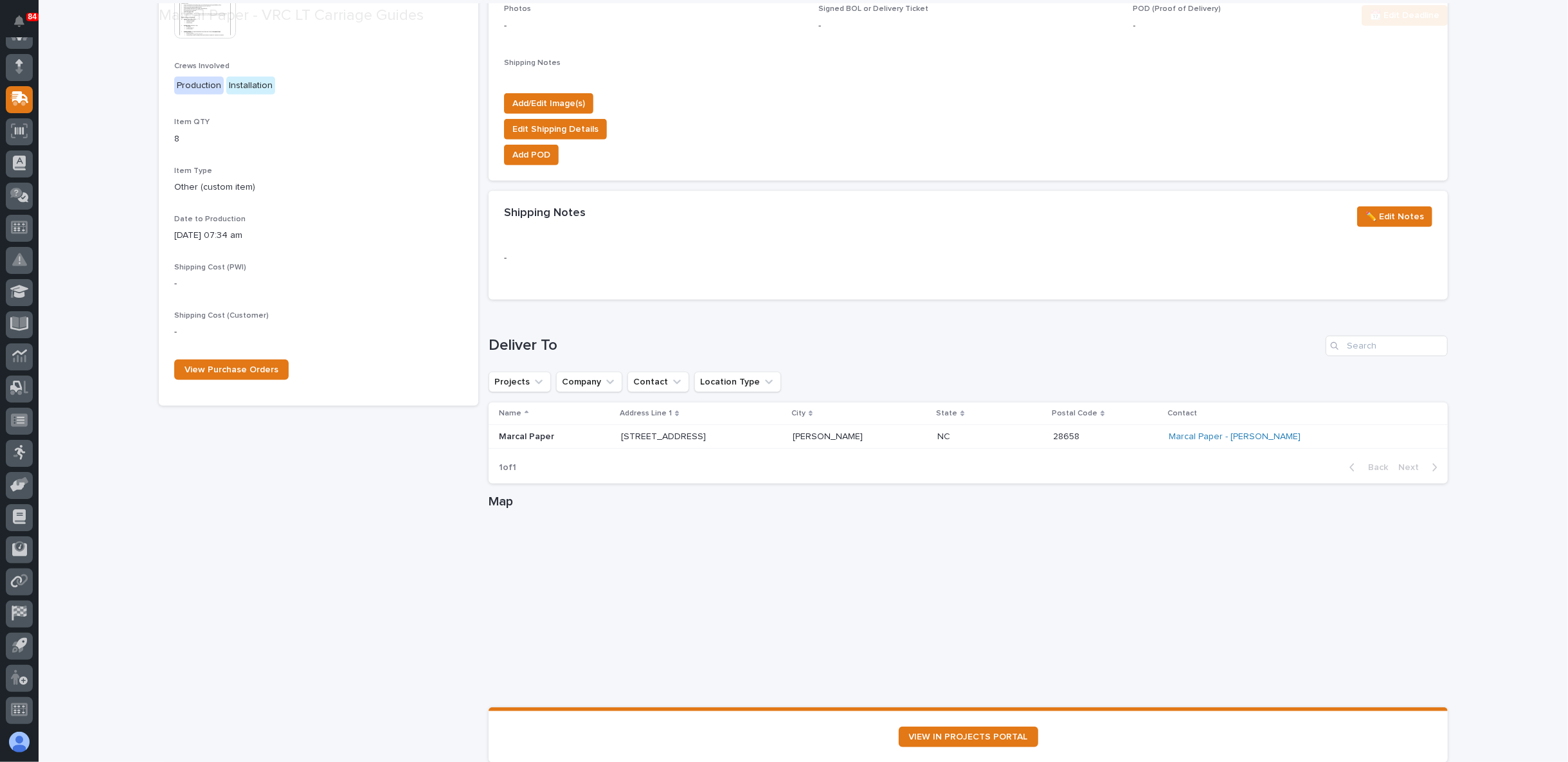
scroll to position [500, 0]
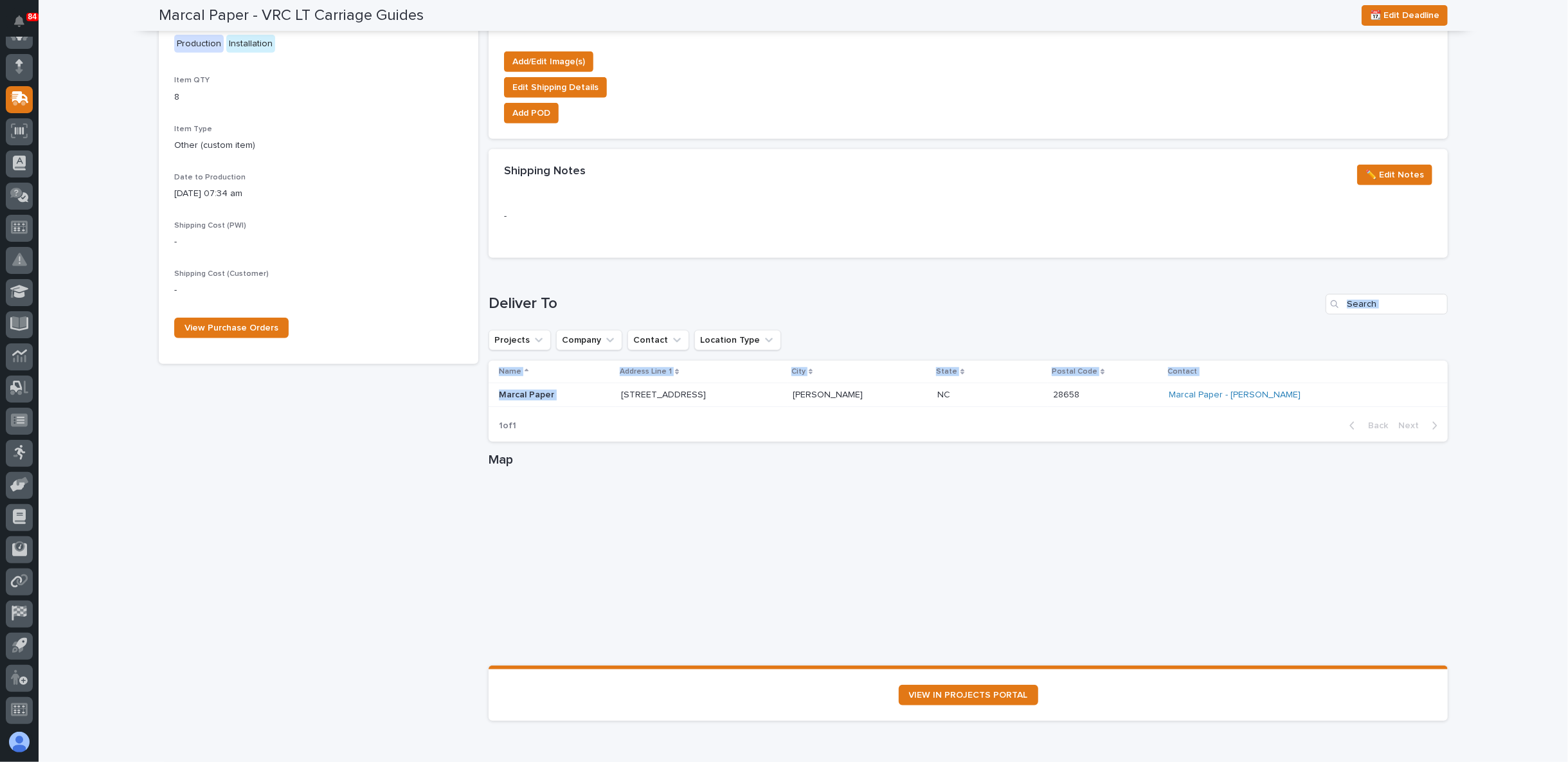
drag, startPoint x: 717, startPoint y: 392, endPoint x: 762, endPoint y: 281, distance: 119.8
click at [771, 289] on div "Loading... Saving… Deliver To Projects Company Contact Location Type Name Addre…" at bounding box center [968, 360] width 959 height 185
